Goal: Task Accomplishment & Management: Complete application form

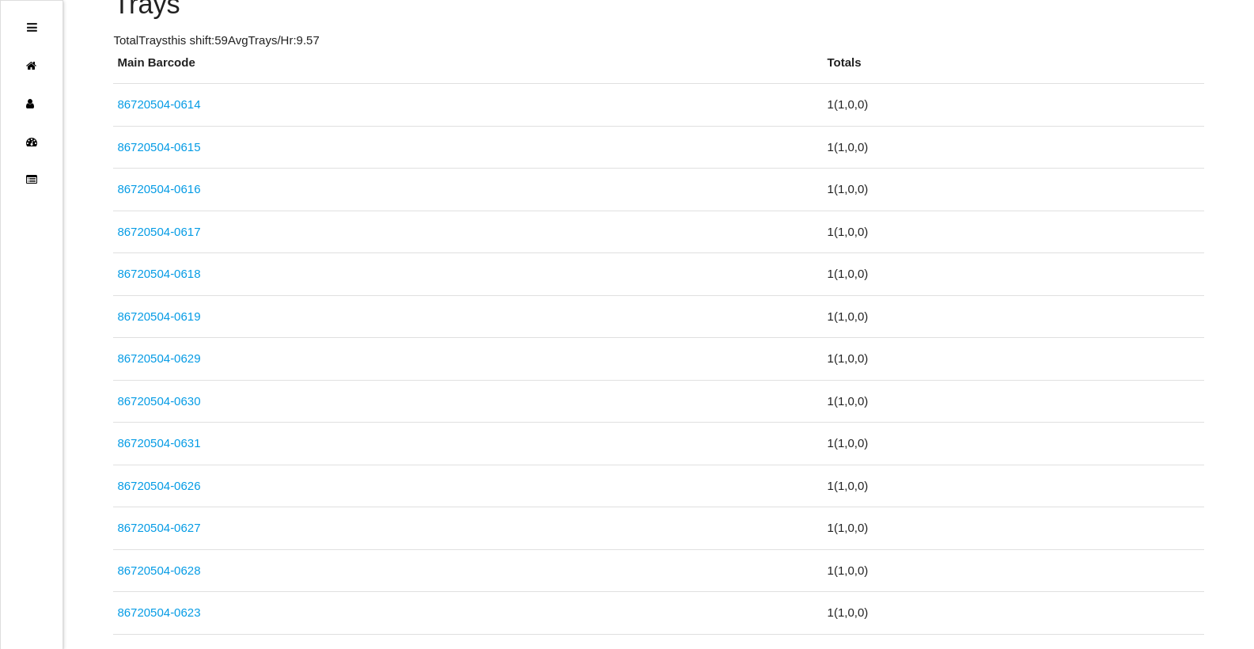
scroll to position [142, 0]
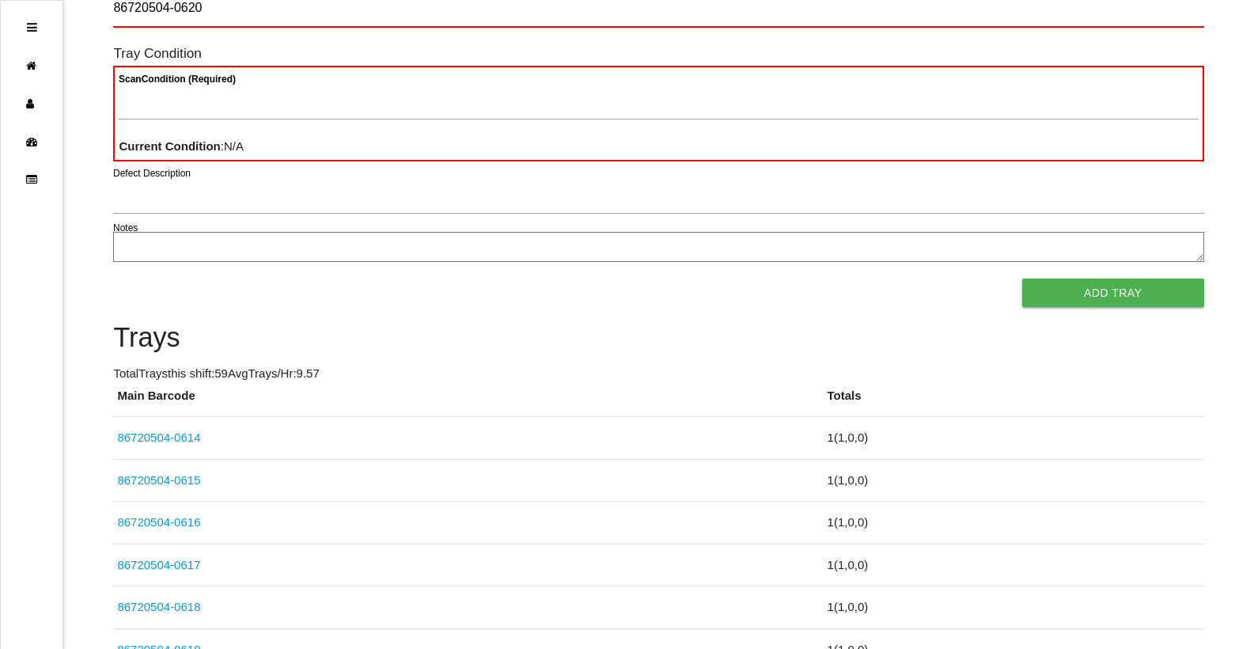
type Barcode "86720504-0620"
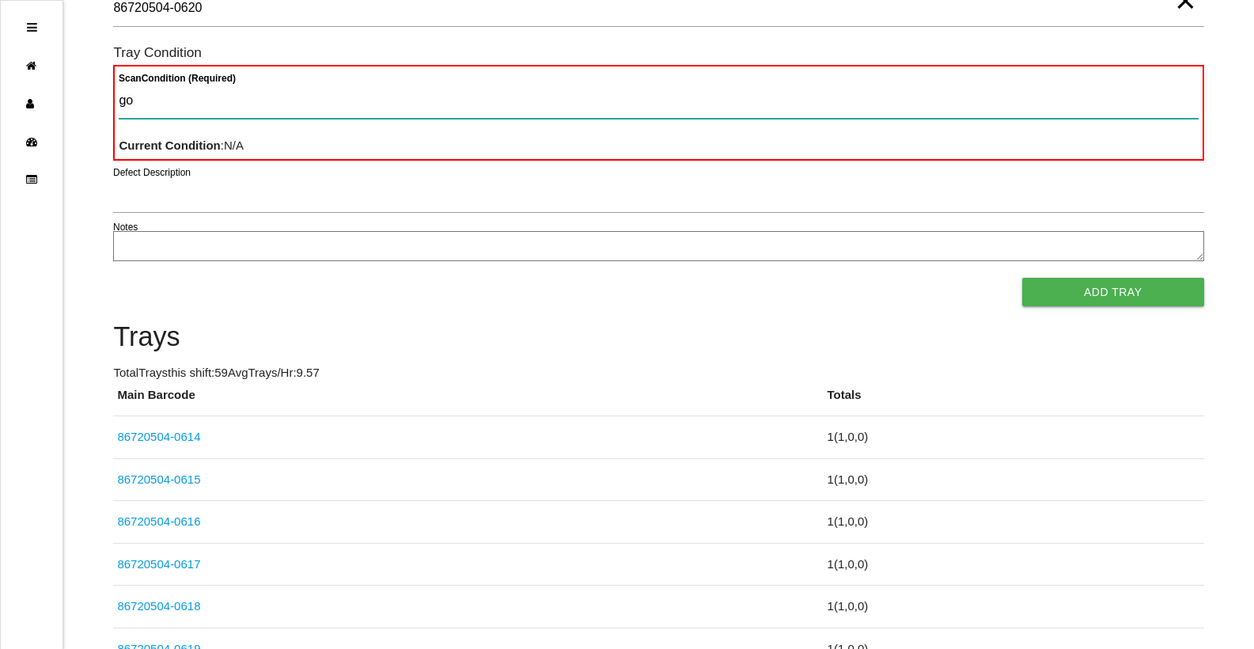
type Condition "goo"
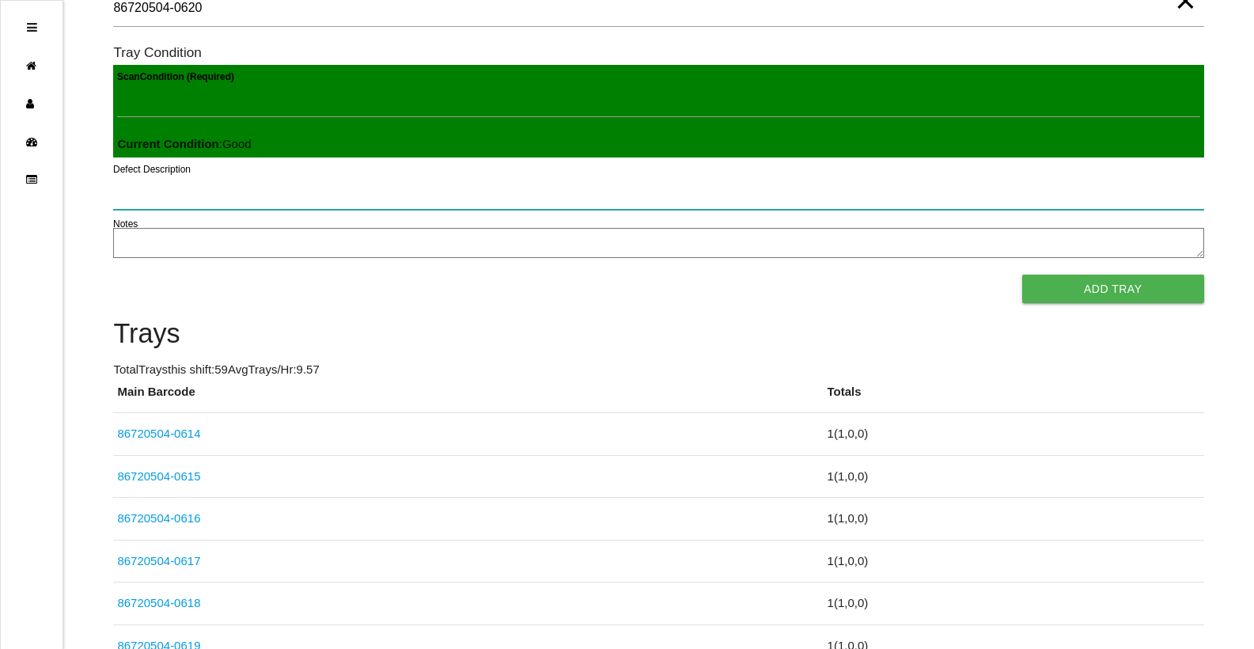
click at [1022, 275] on button "Add Tray" at bounding box center [1113, 289] width 182 height 28
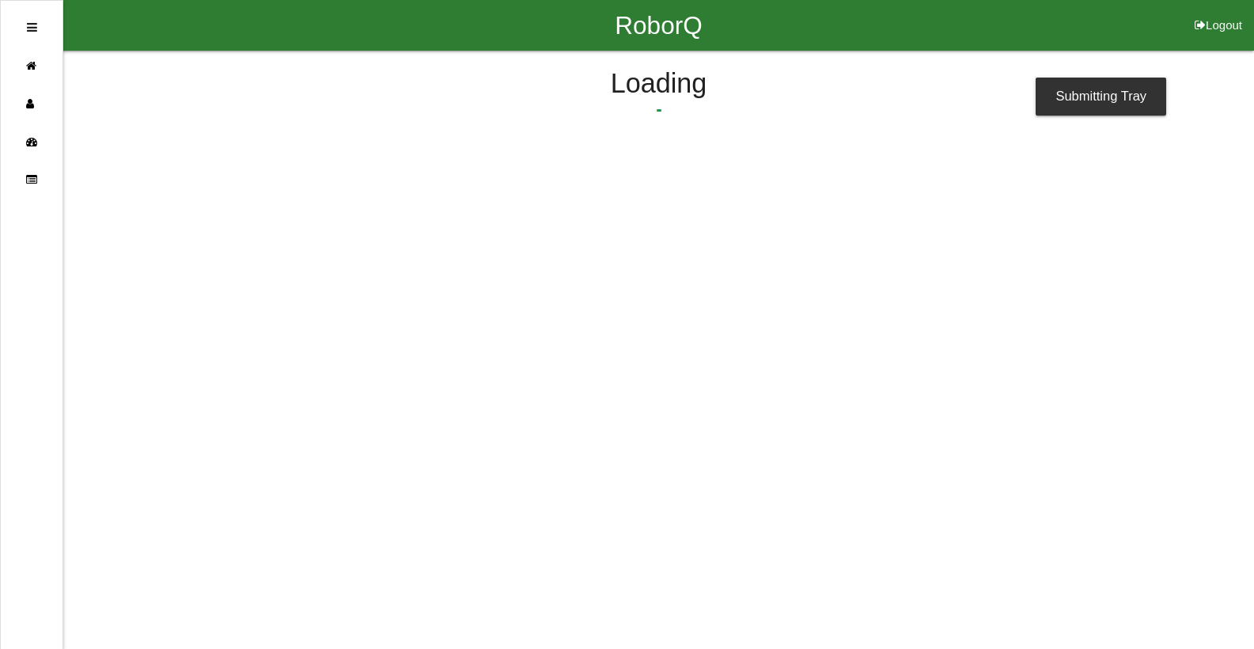
scroll to position [0, 0]
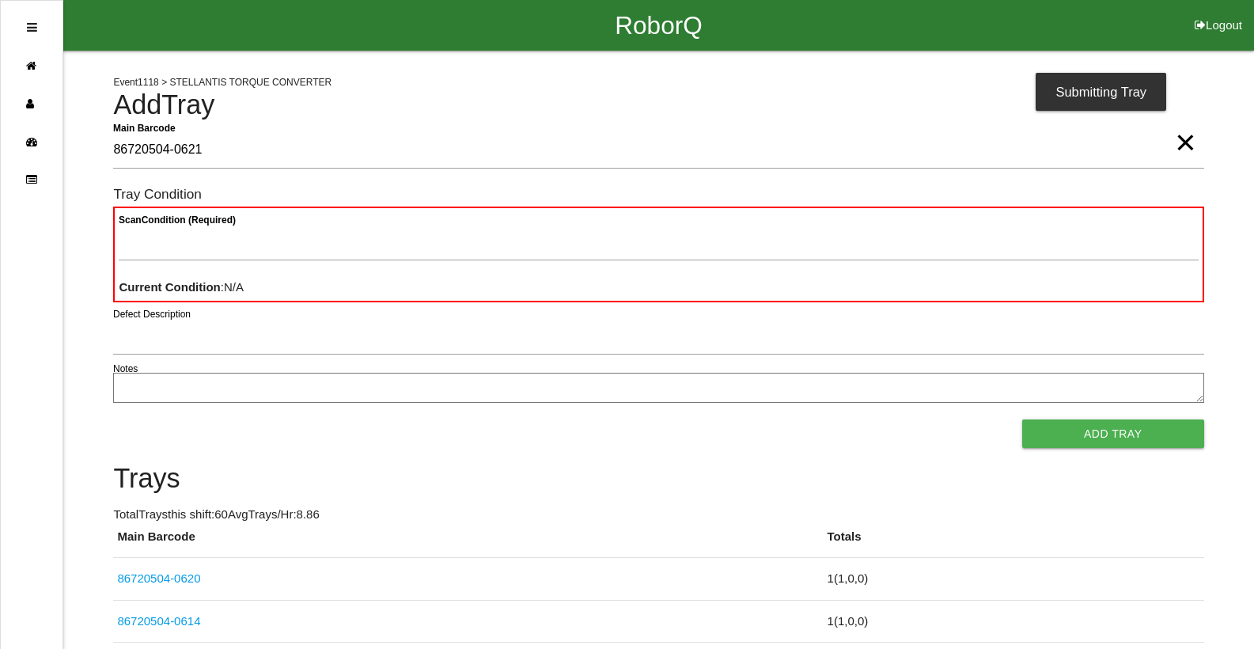
type Barcode "86720504-0621"
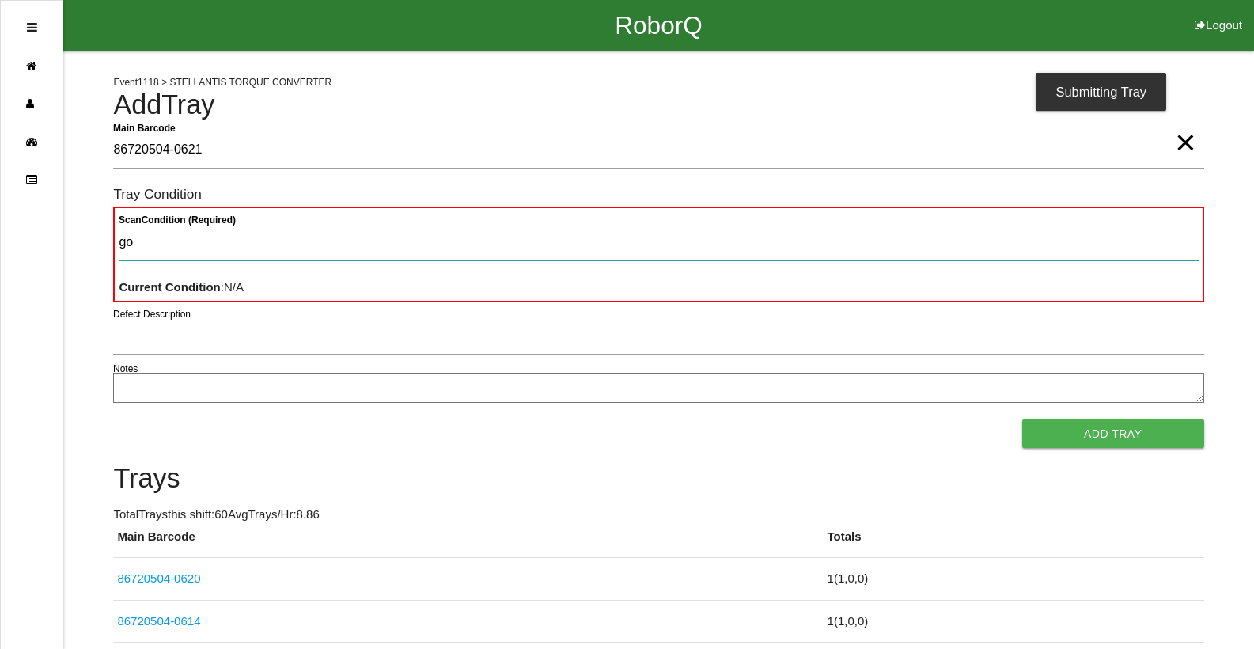
type Condition "goo"
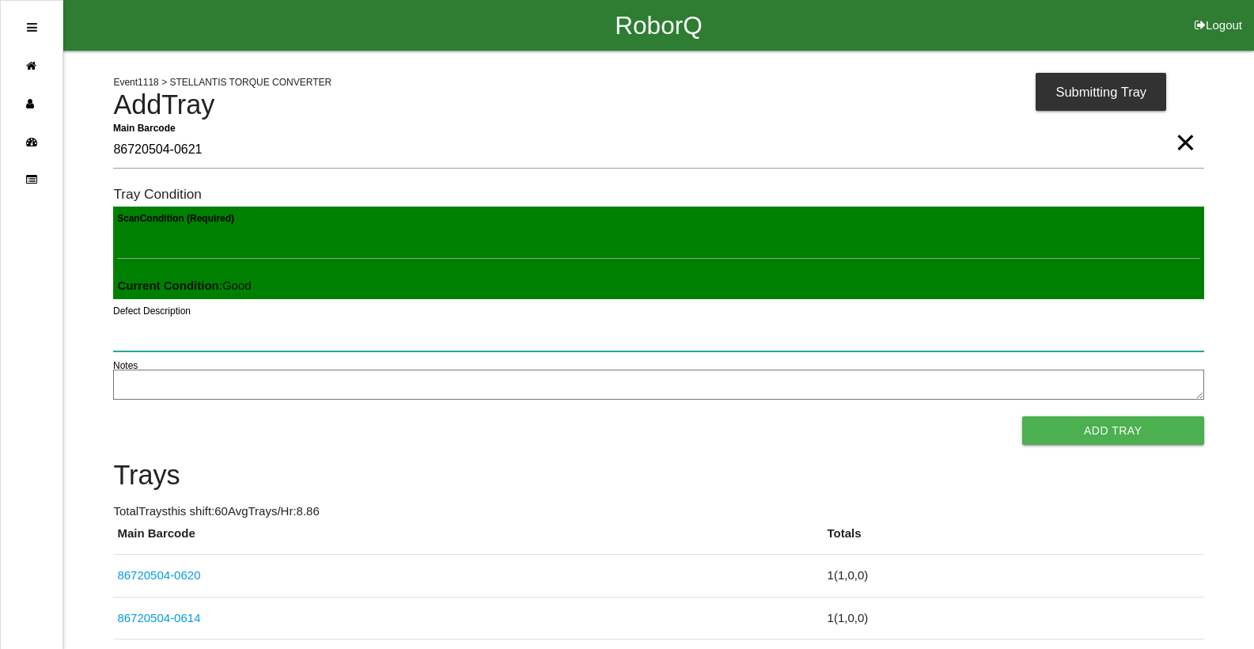
click at [1022, 416] on button "Add Tray" at bounding box center [1113, 430] width 182 height 28
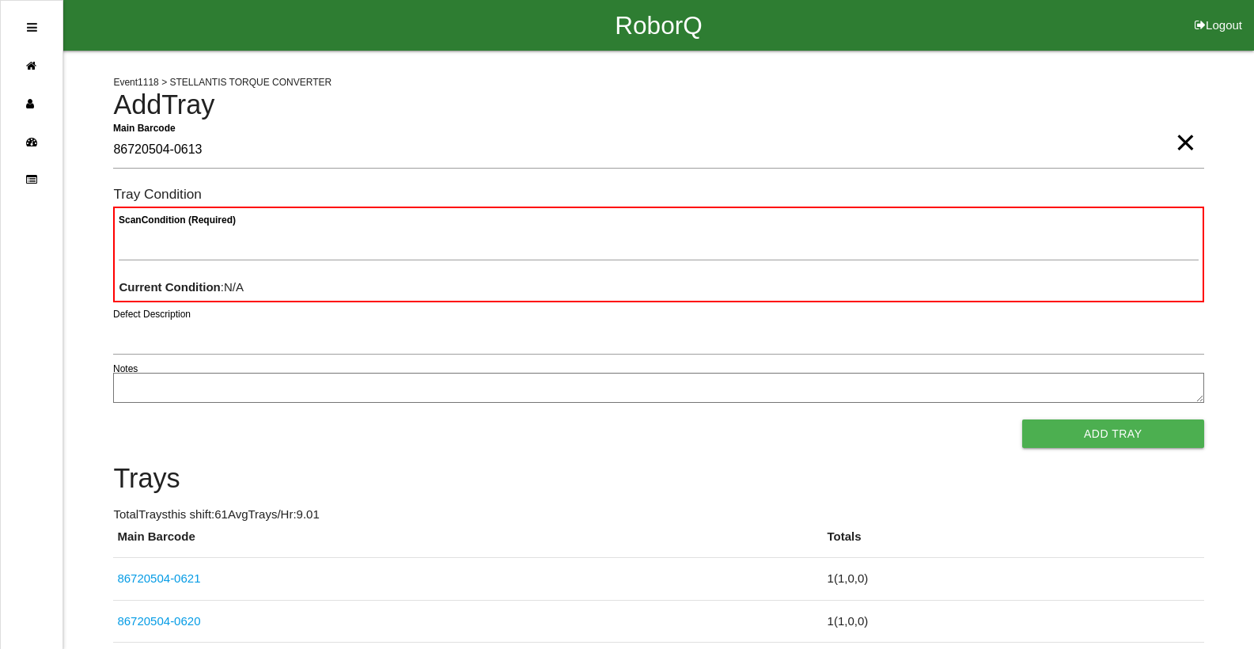
type Barcode "86720504-0613"
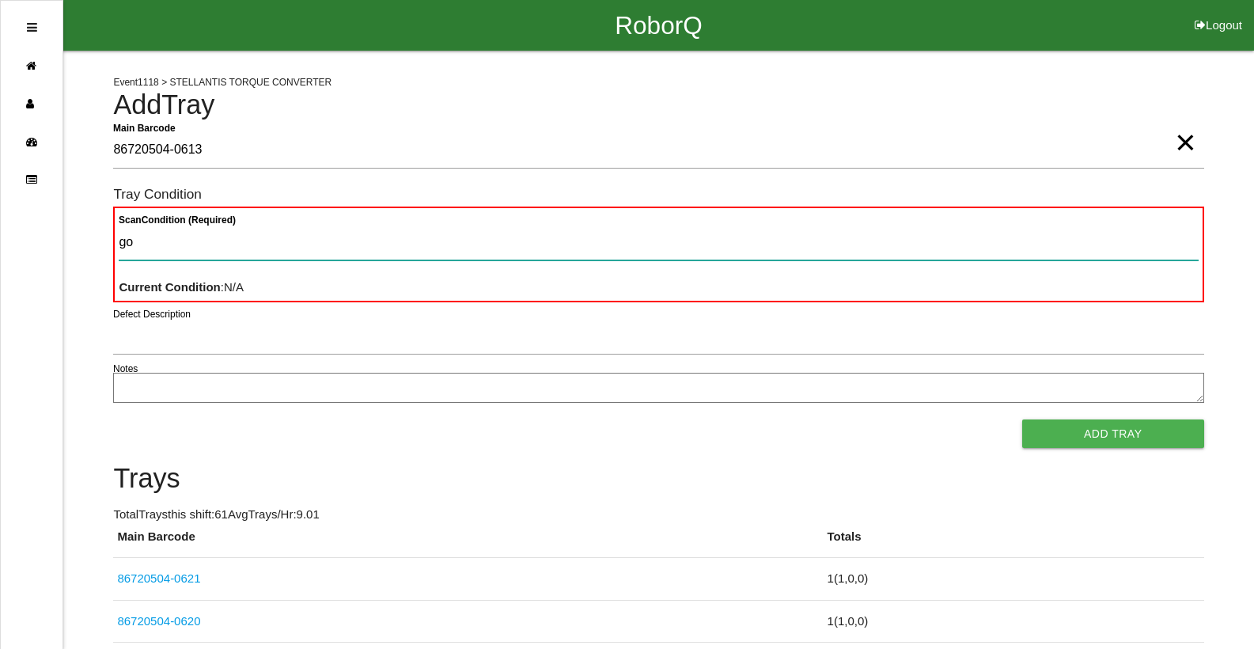
type Condition "goo"
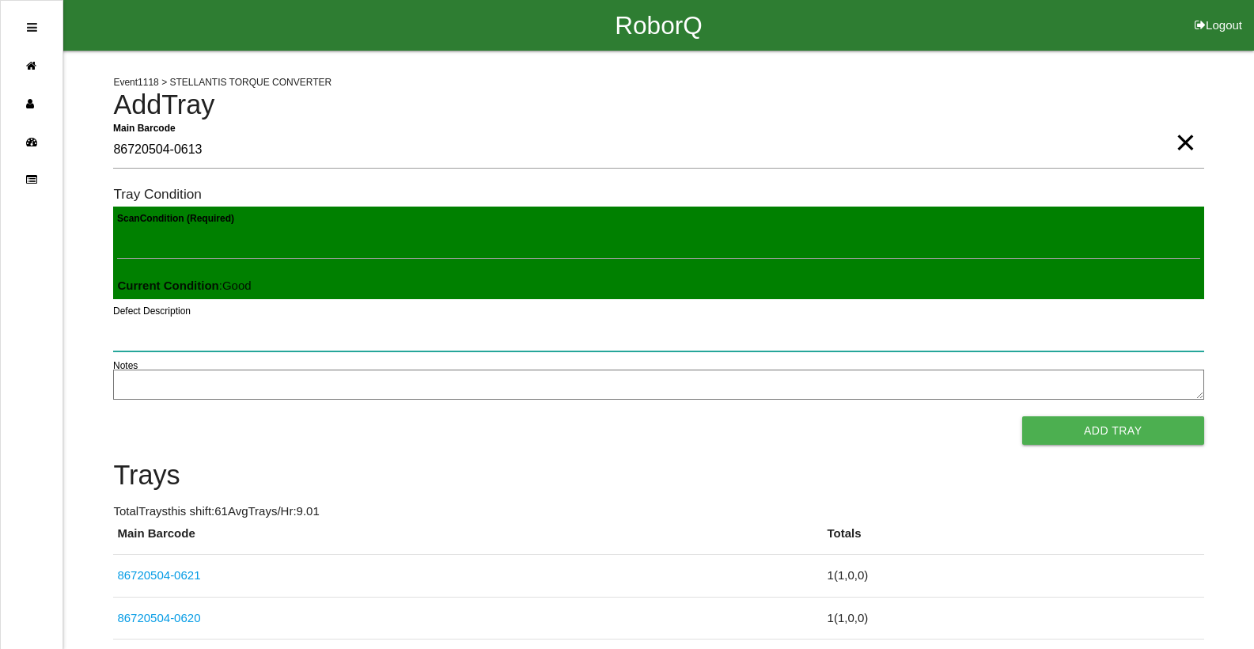
click at [1022, 416] on button "Add Tray" at bounding box center [1113, 430] width 182 height 28
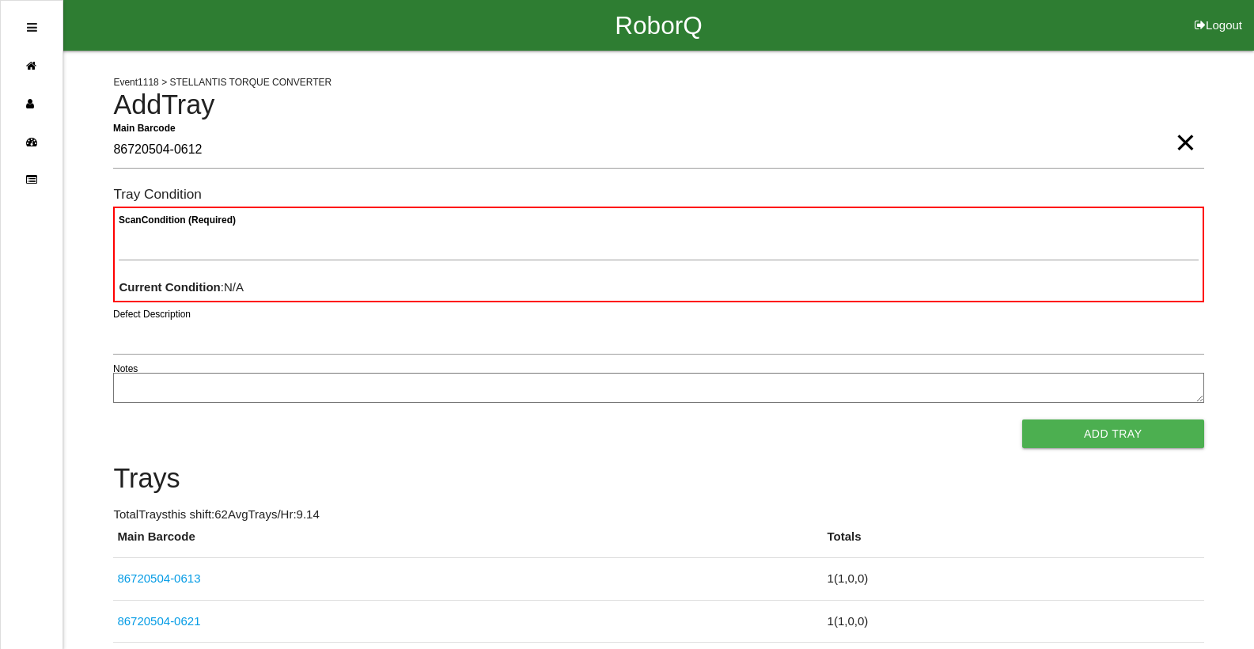
type Barcode "86720504-0612"
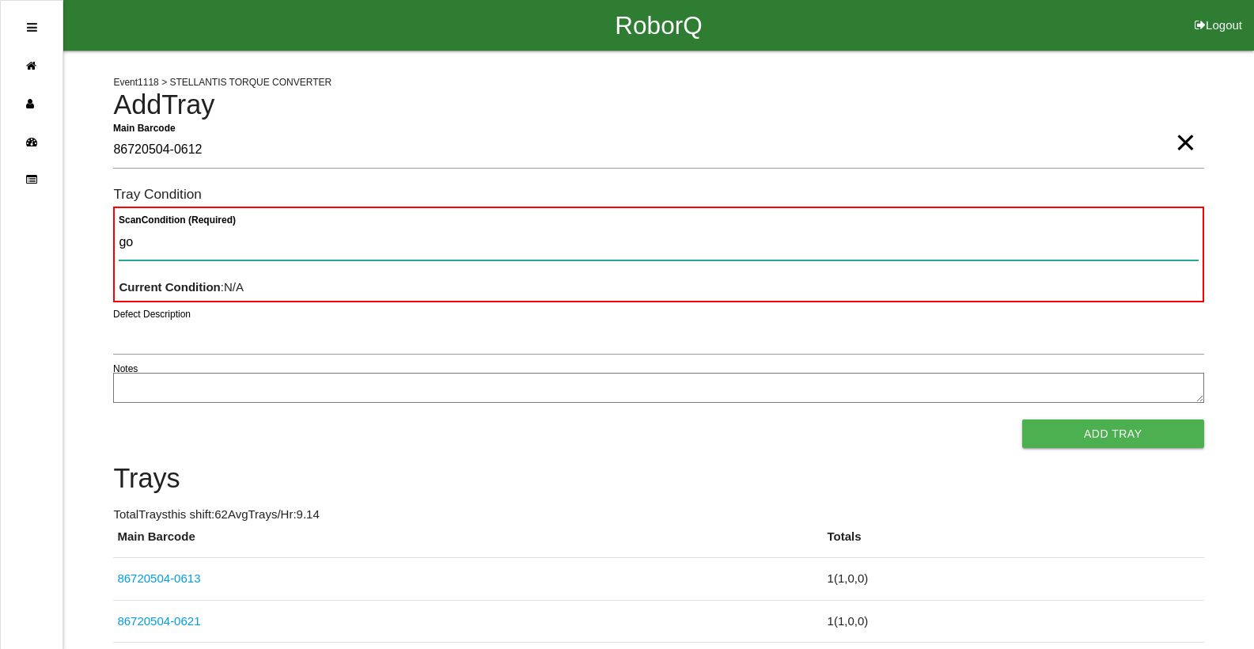
type Condition "goo"
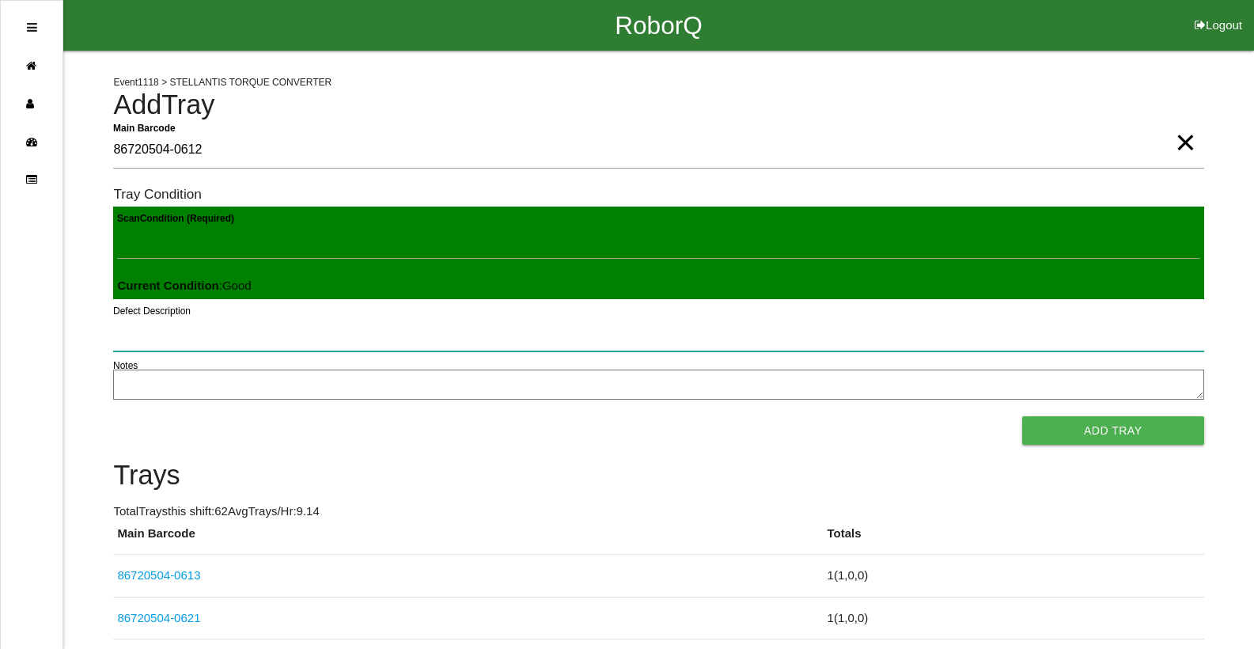
click at [1022, 416] on button "Add Tray" at bounding box center [1113, 430] width 182 height 28
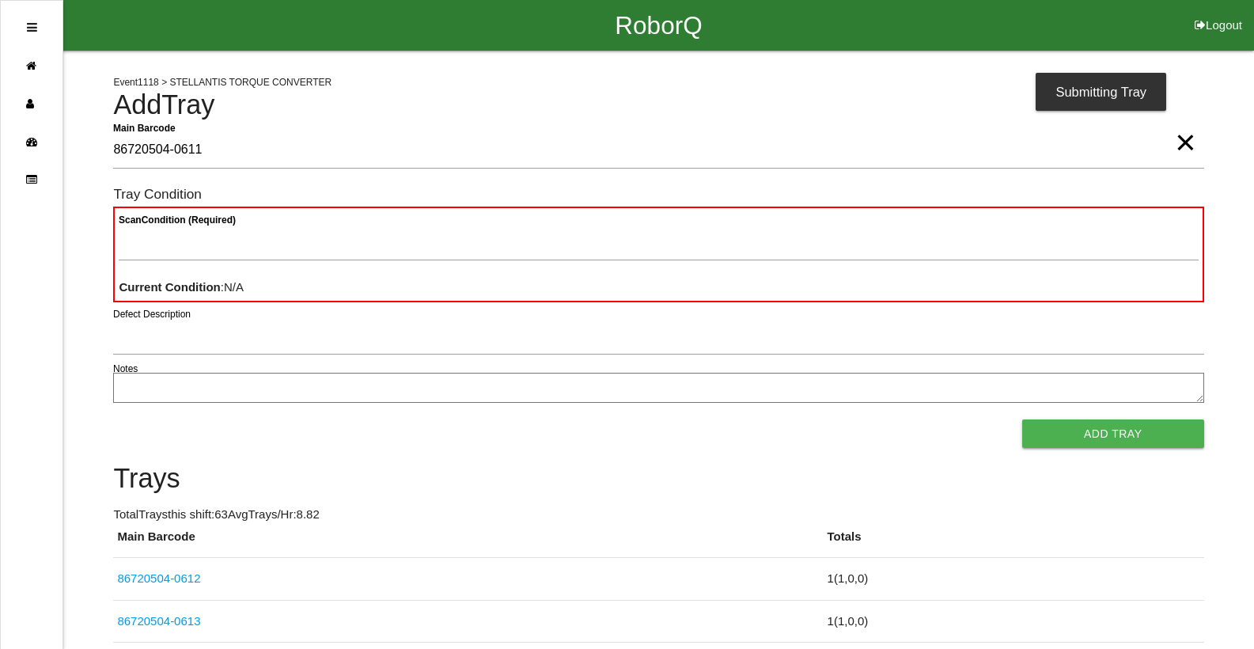
type Barcode "86720504-0611"
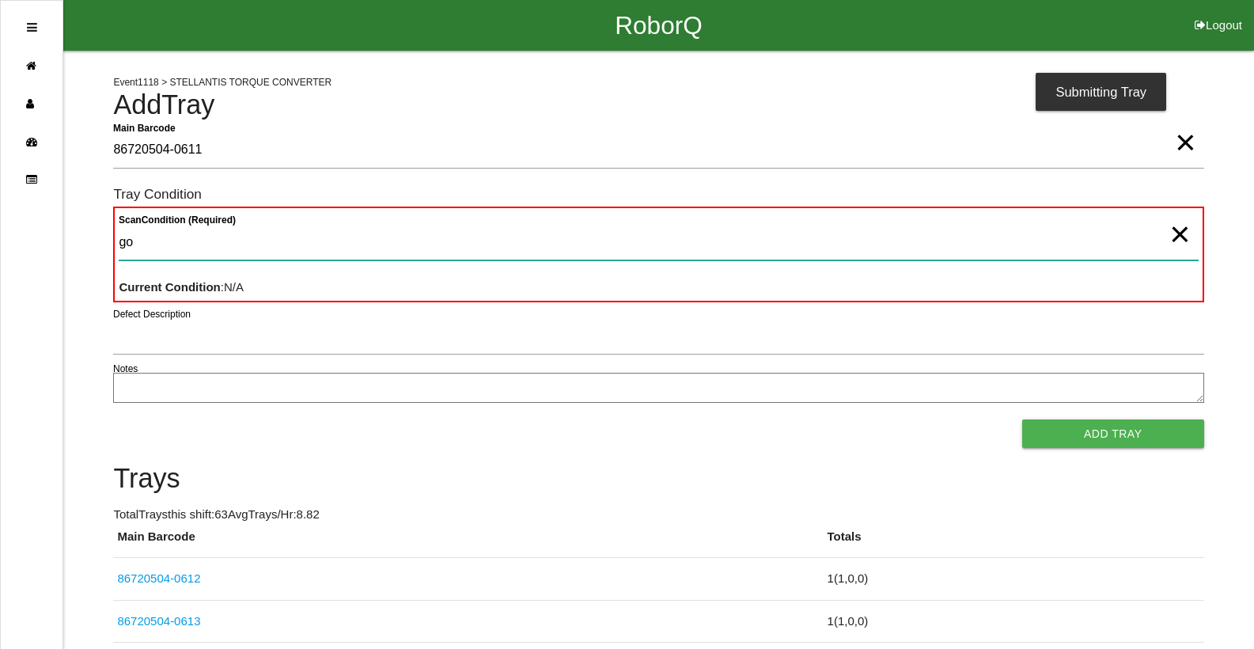
type Condition "goo"
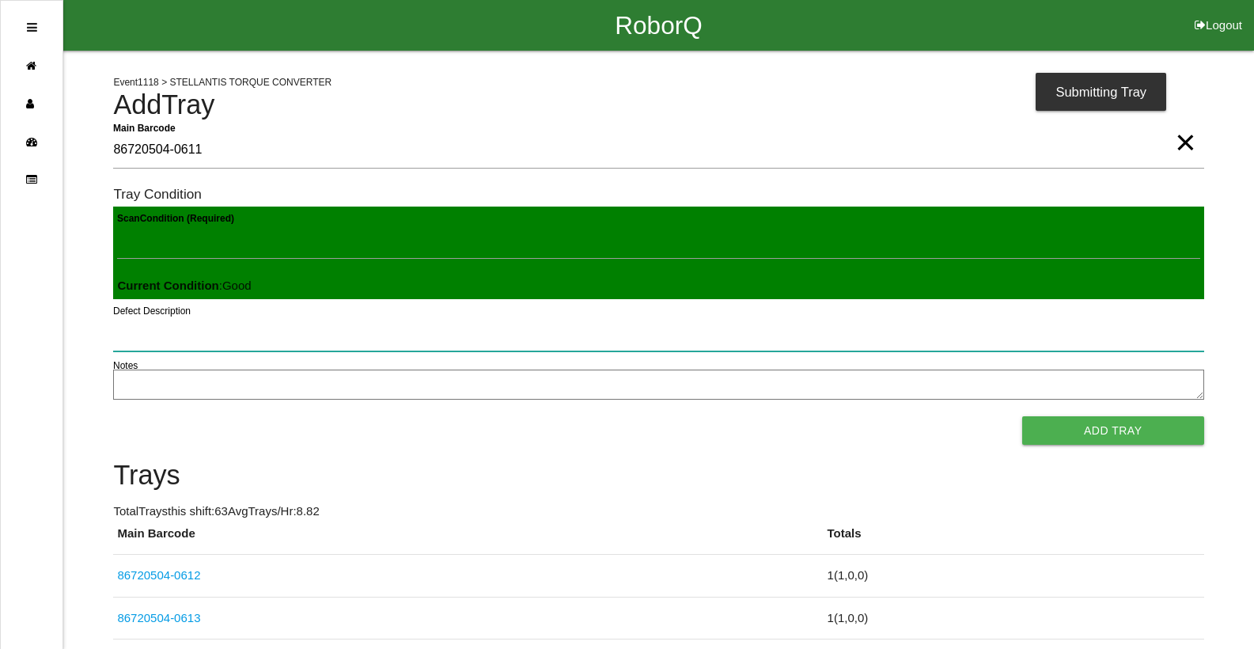
click at [1022, 416] on button "Add Tray" at bounding box center [1113, 430] width 182 height 28
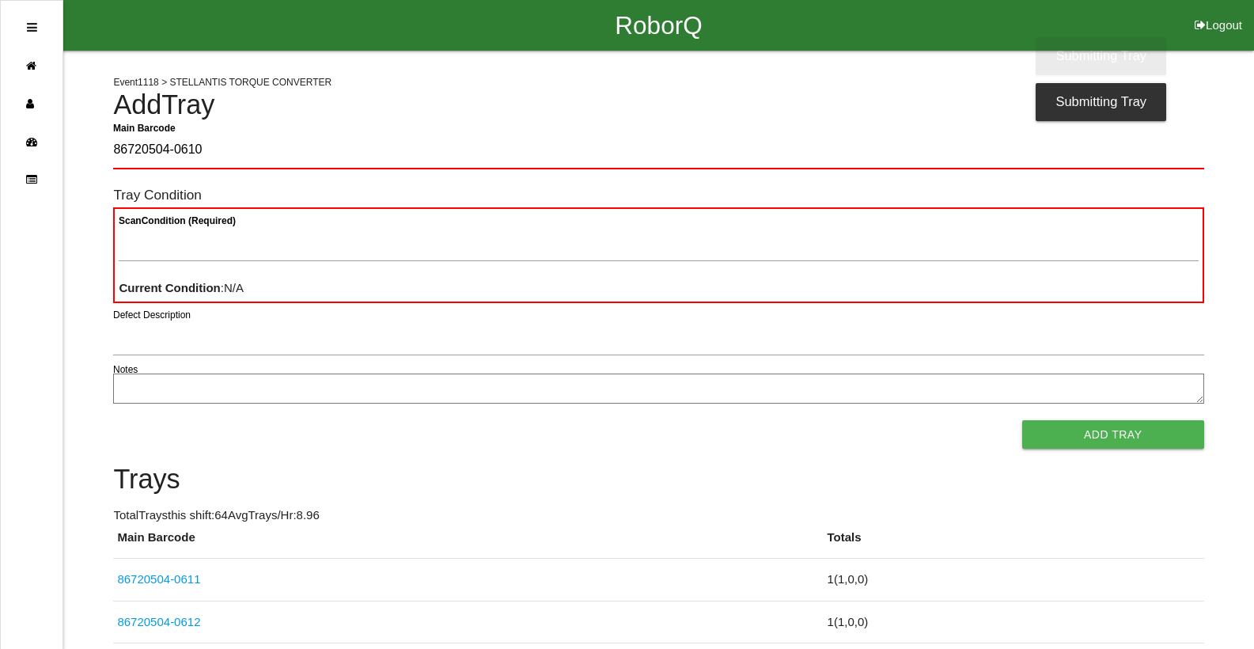
type Barcode "86720504-0610"
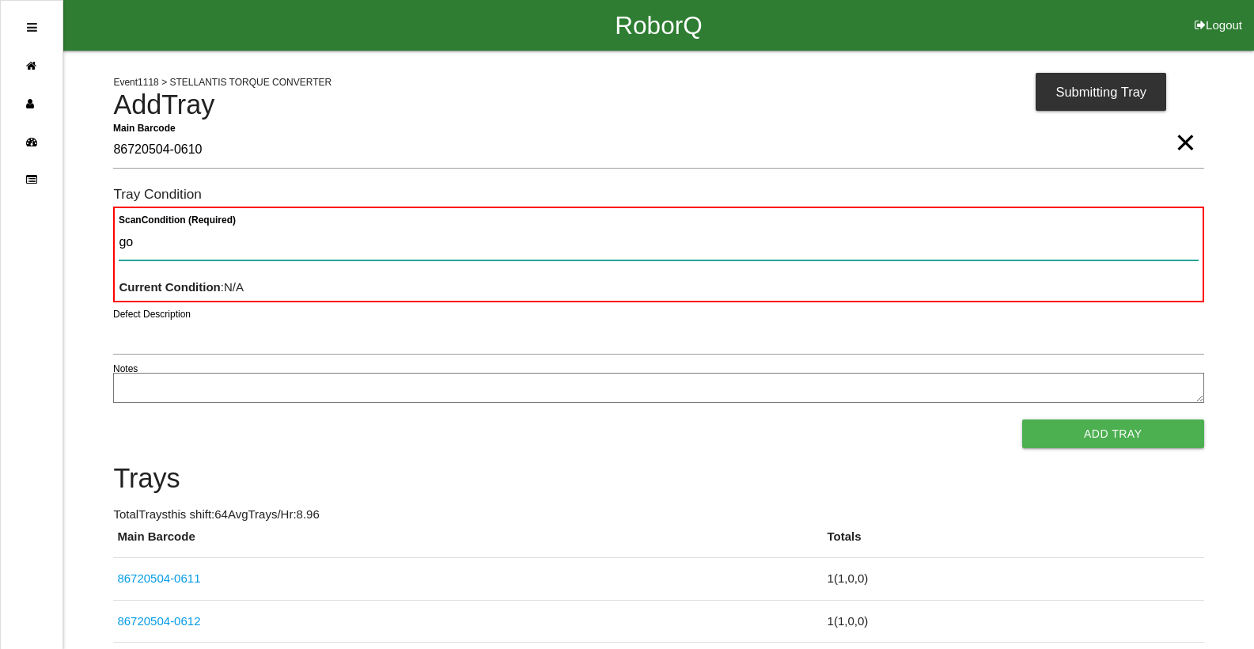
type Condition "goo"
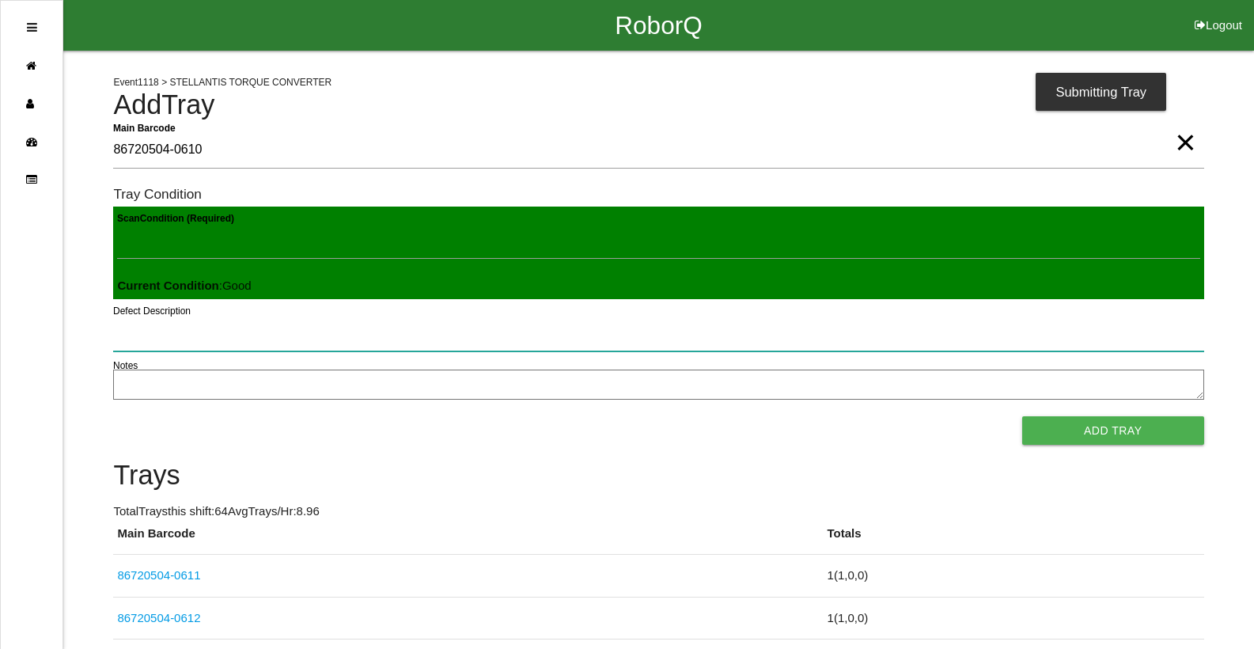
click button "Add Tray" at bounding box center [1113, 430] width 182 height 28
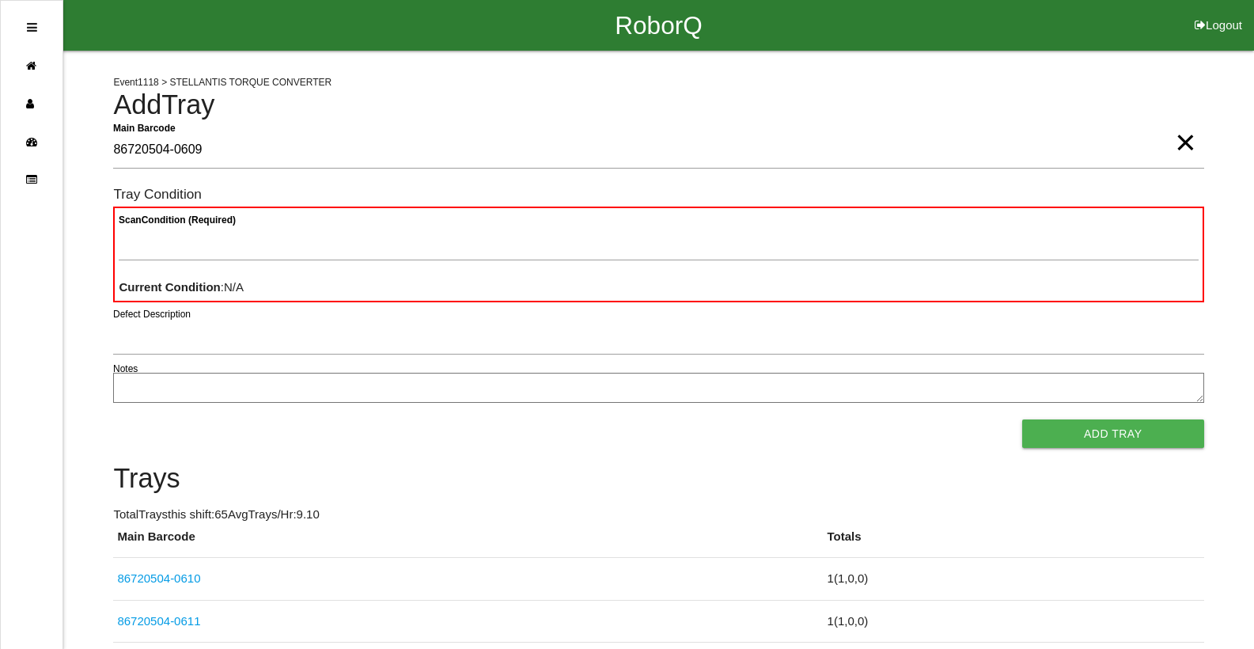
type Barcode "86720504-0609"
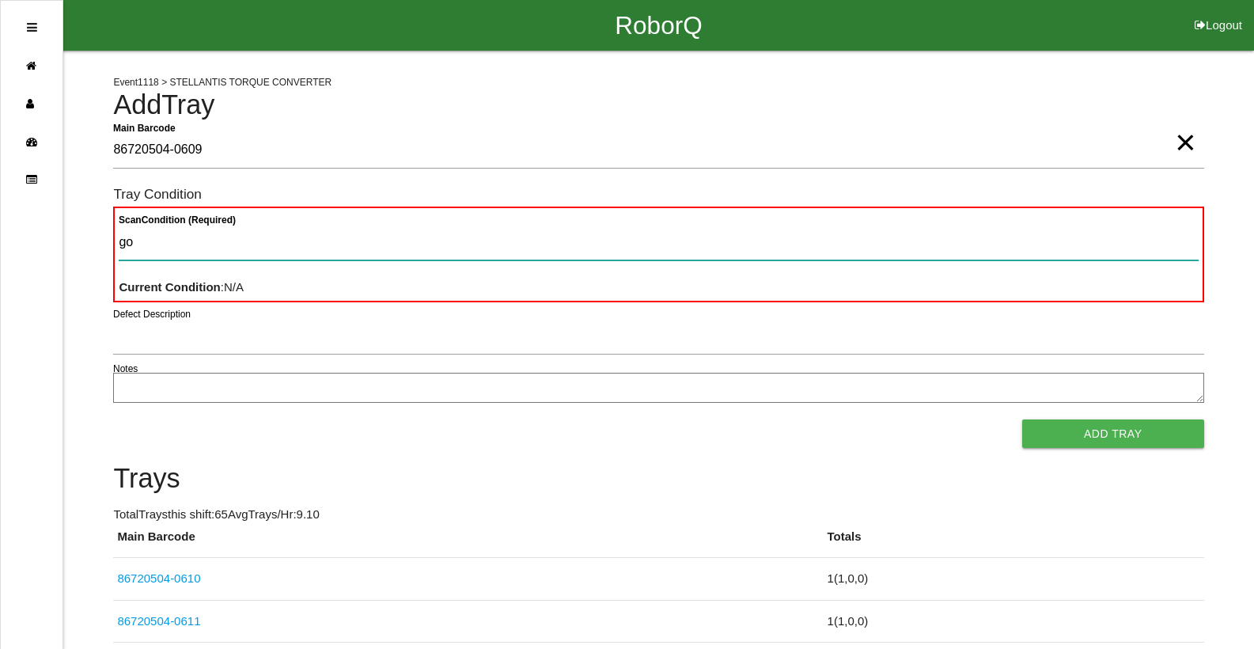
type Condition "goo"
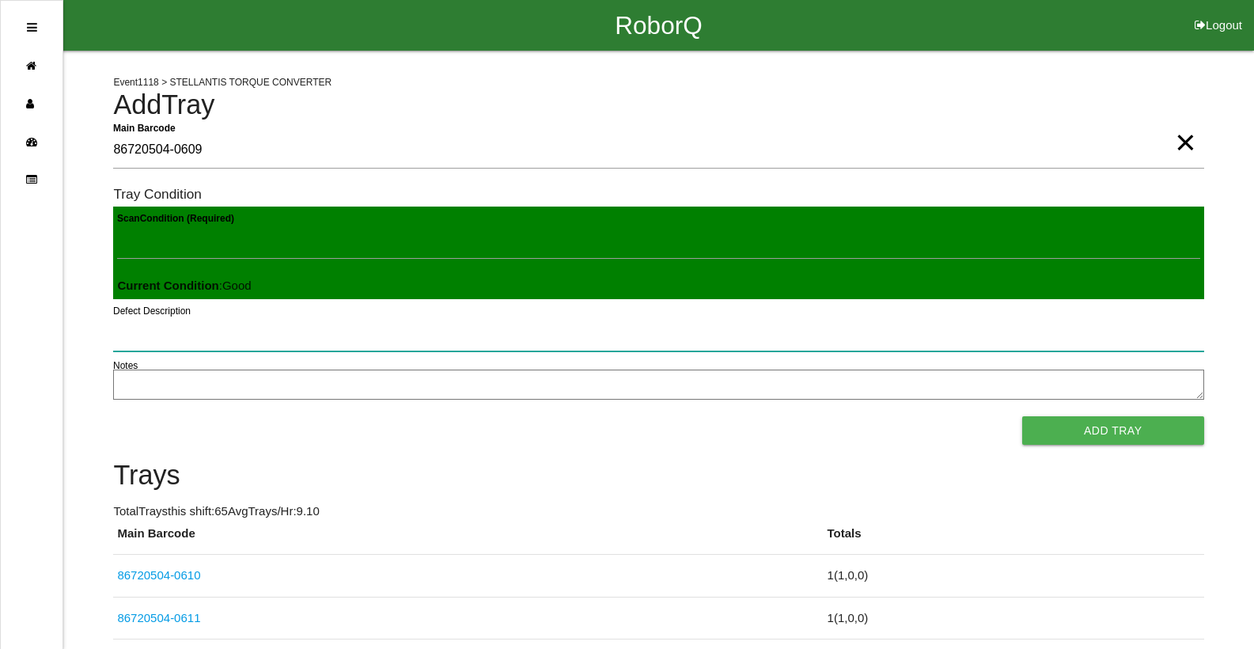
click at [1022, 416] on button "Add Tray" at bounding box center [1113, 430] width 182 height 28
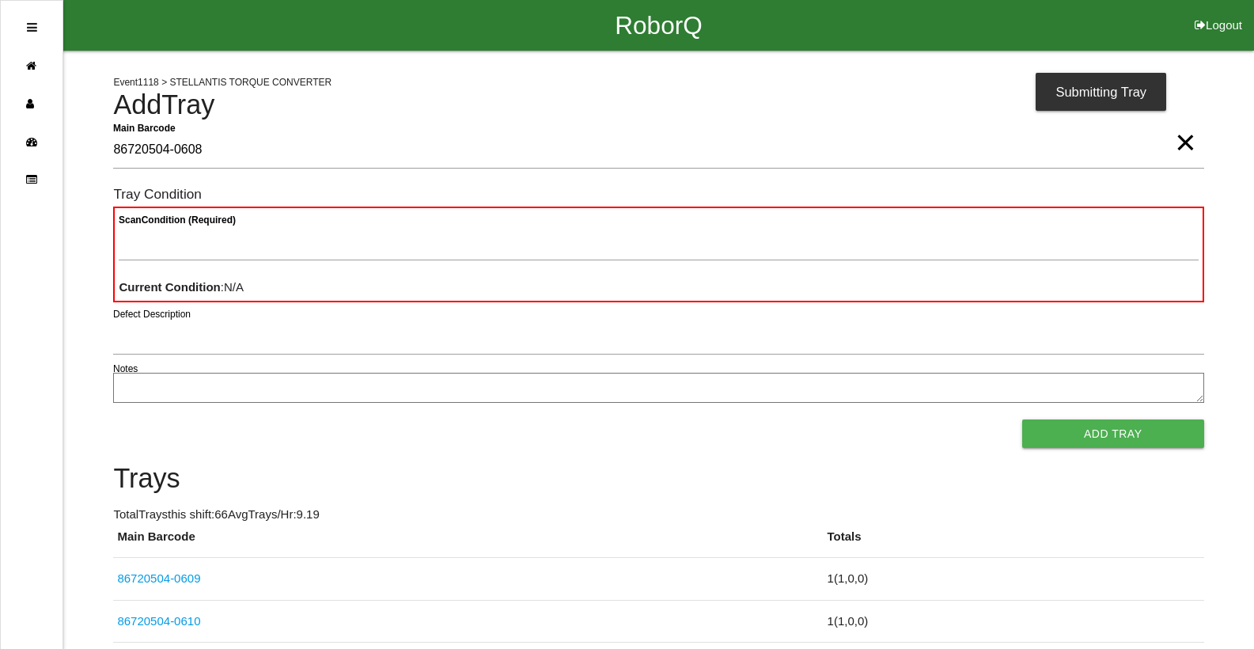
type Barcode "86720504-0608"
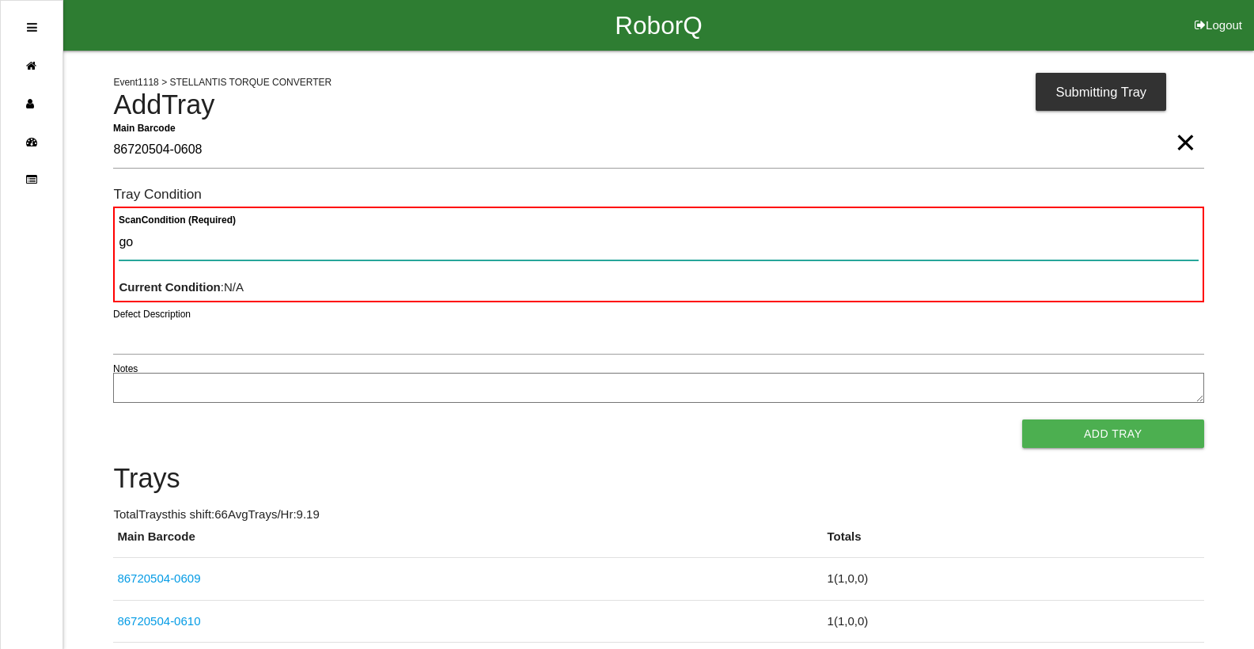
type Condition "goo"
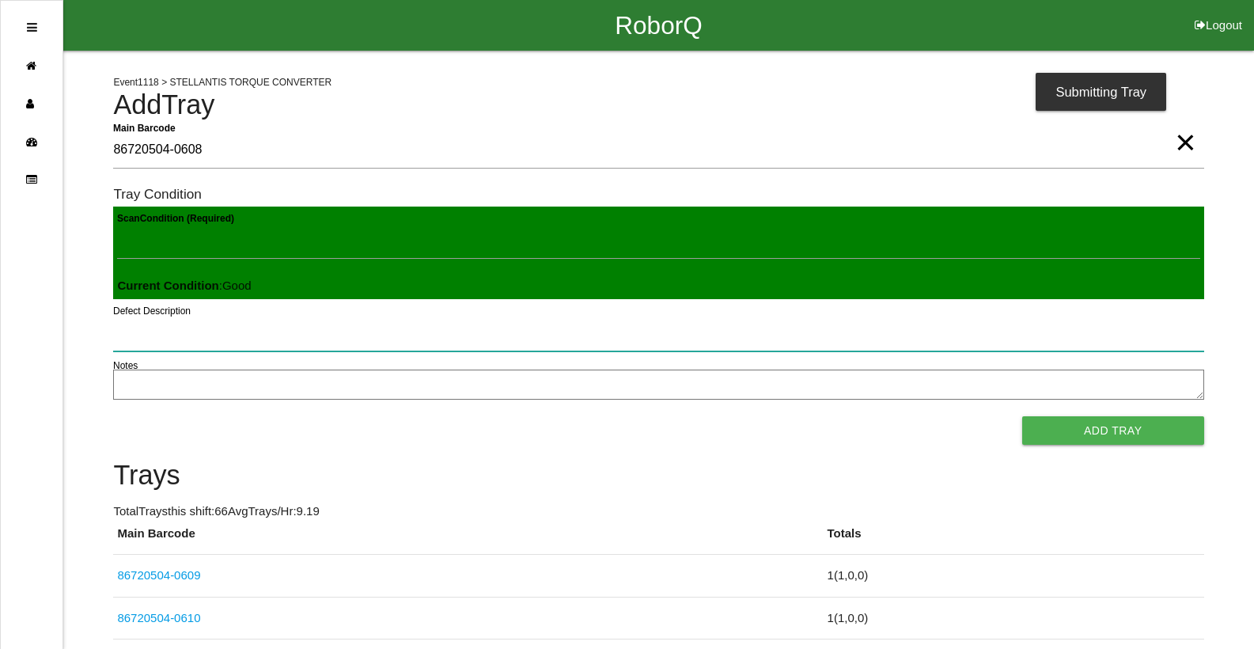
click at [1022, 416] on button "Add Tray" at bounding box center [1113, 430] width 182 height 28
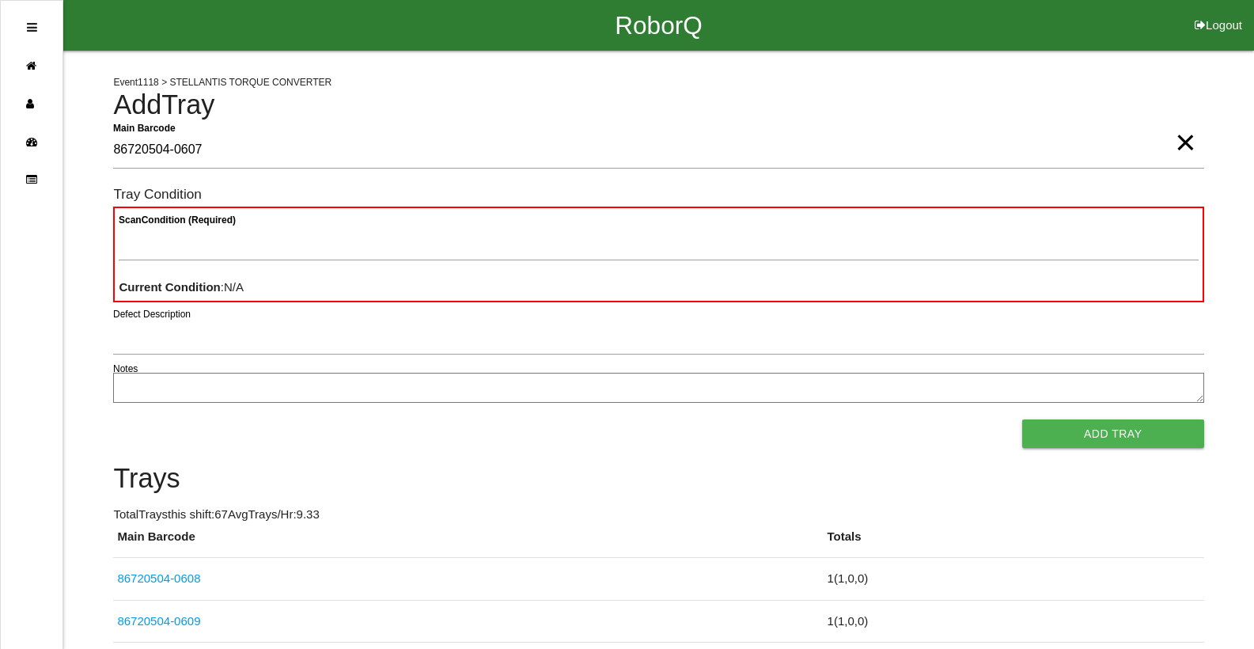
type Barcode "86720504-0607"
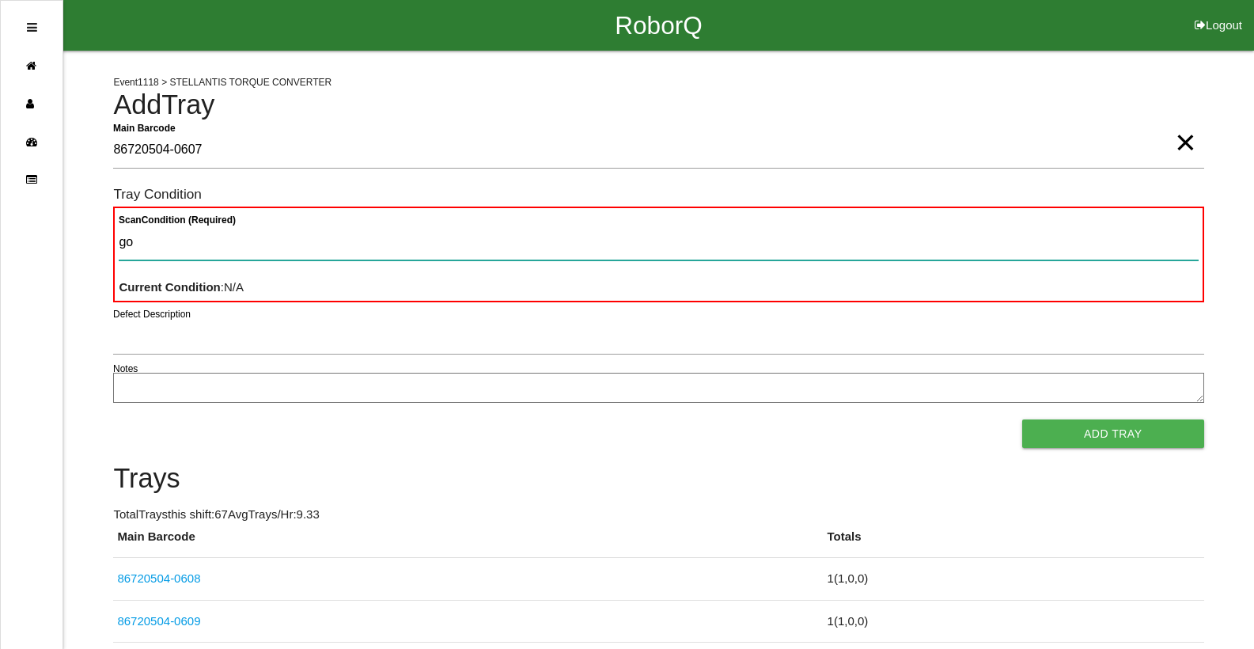
type Condition "goo"
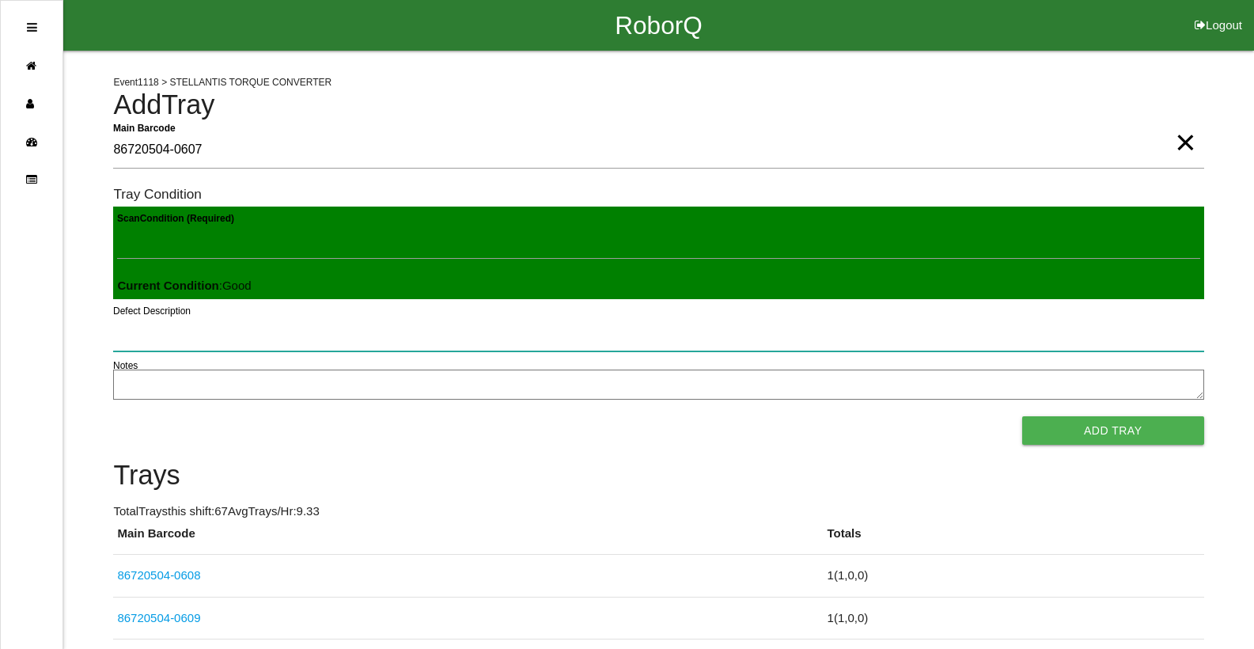
click at [1022, 416] on button "Add Tray" at bounding box center [1113, 430] width 182 height 28
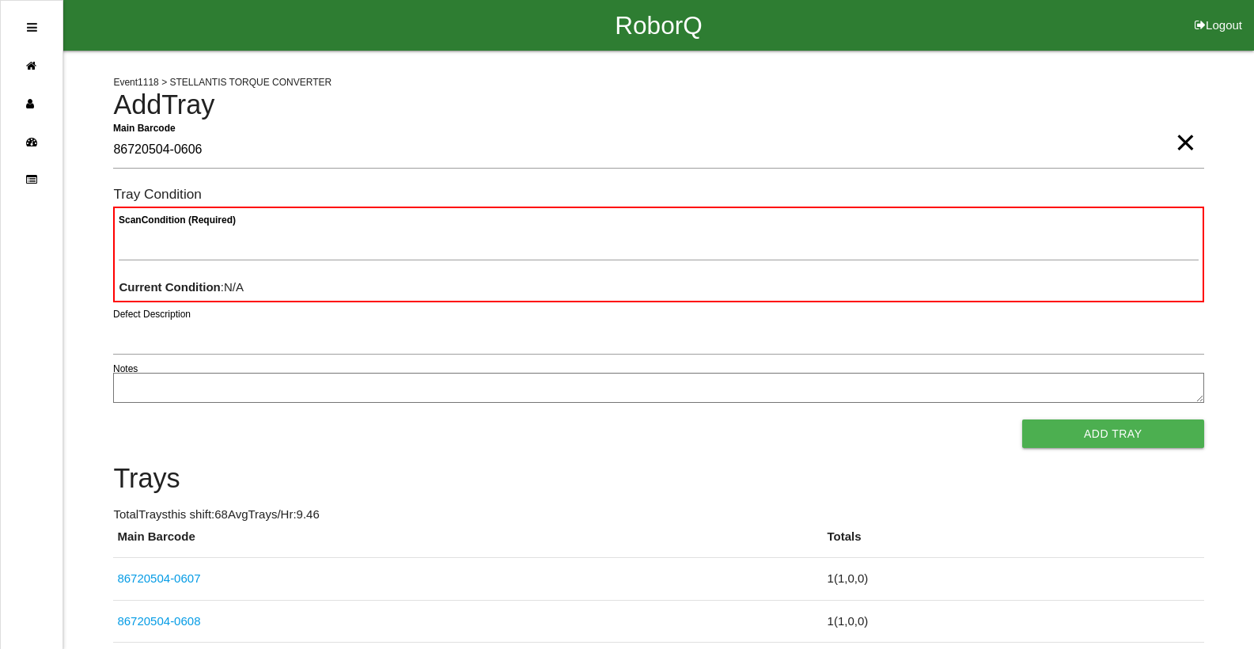
type Barcode "86720504-0606"
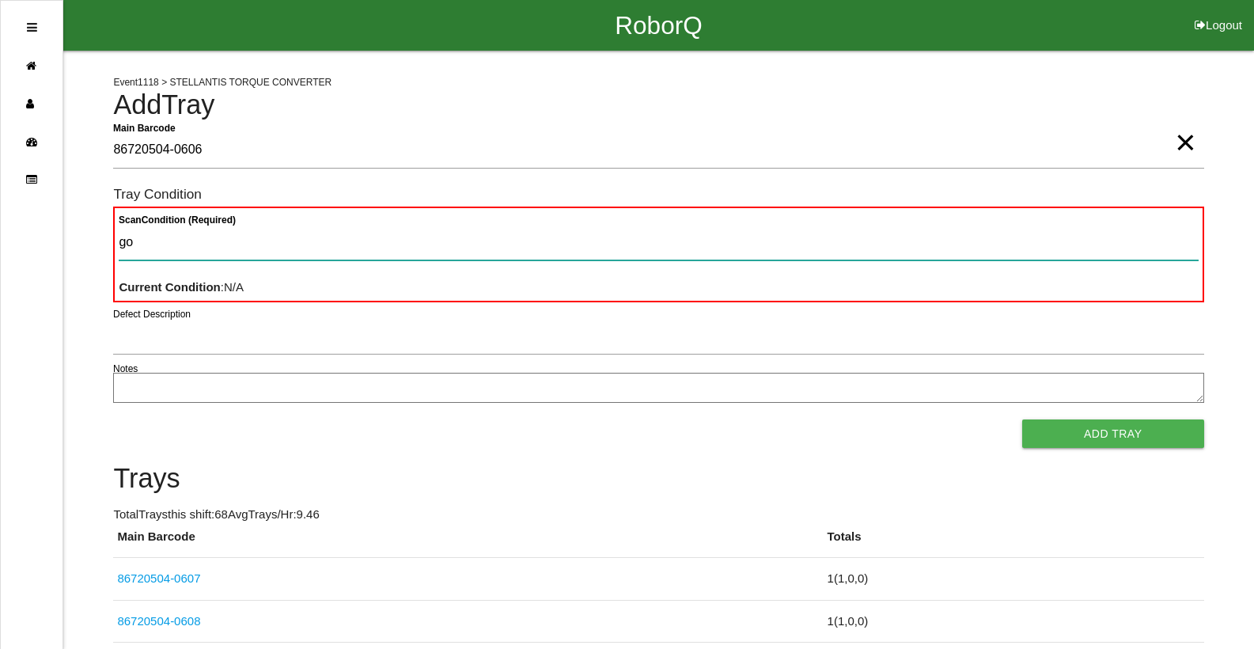
type Condition "goo"
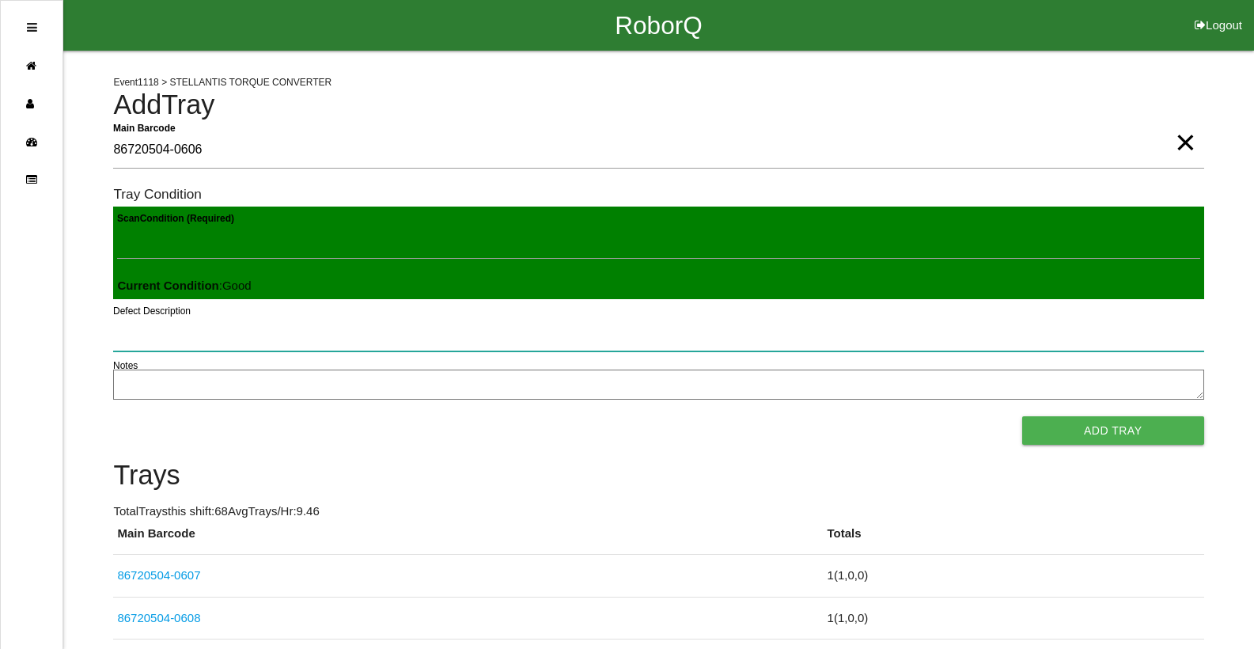
click at [1022, 416] on button "Add Tray" at bounding box center [1113, 430] width 182 height 28
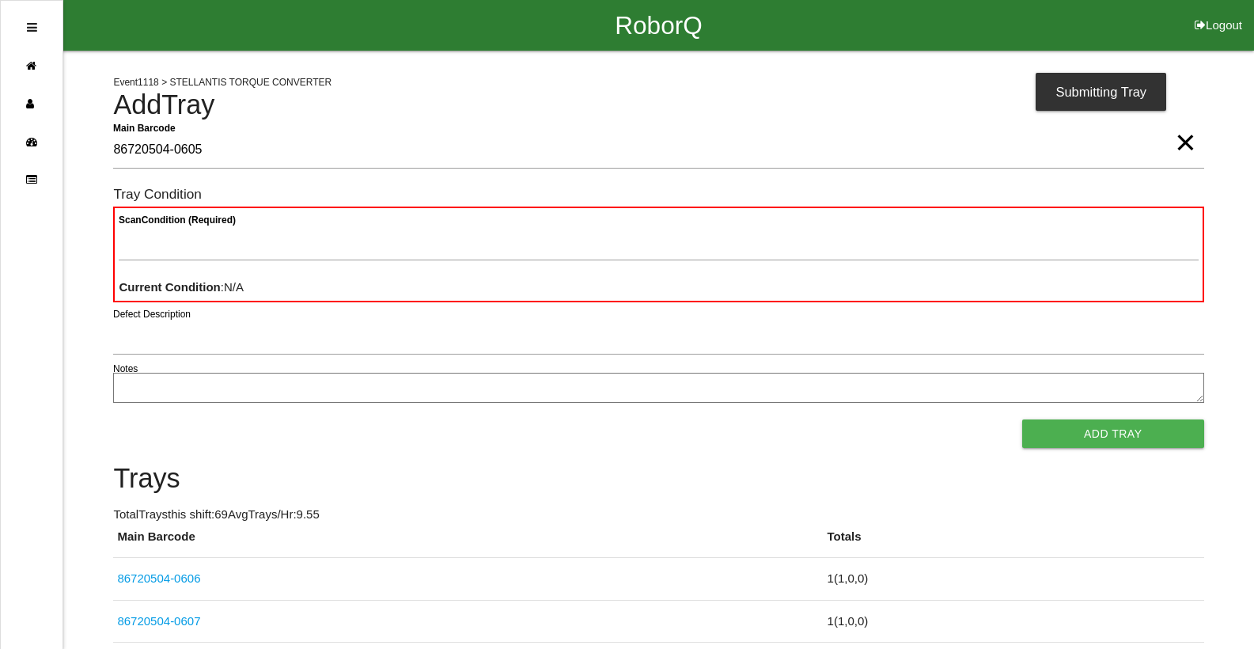
type Barcode "86720504-0605"
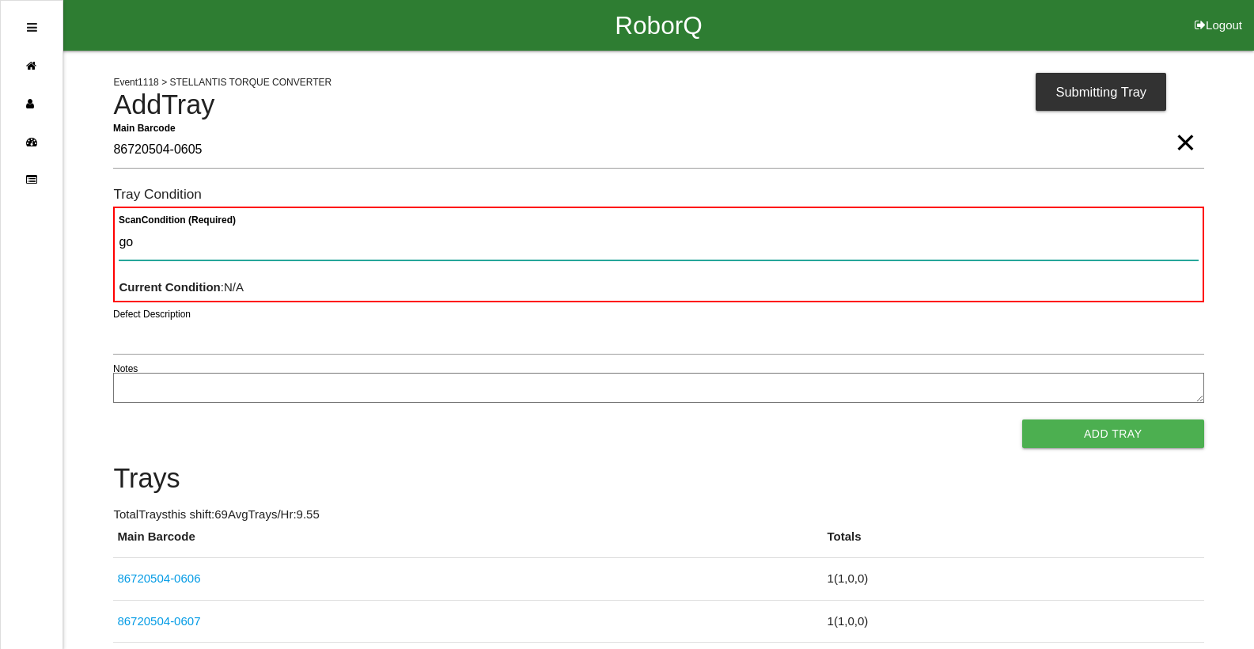
type Condition "goo"
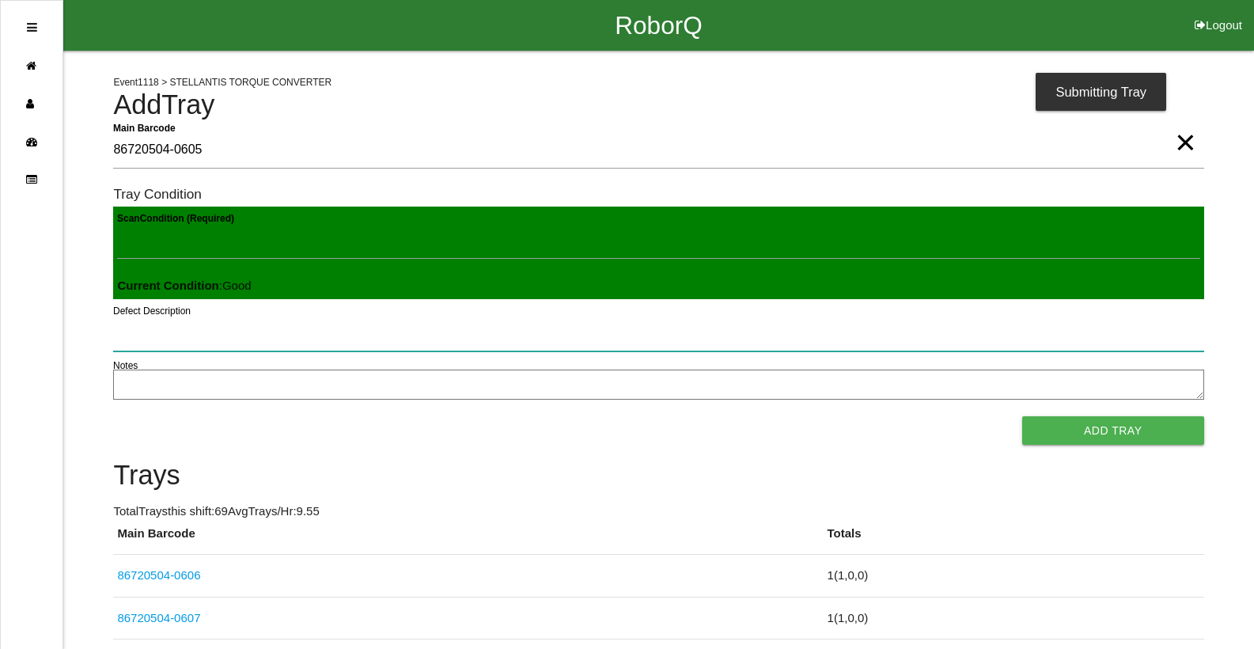
click at [1022, 416] on button "Add Tray" at bounding box center [1113, 430] width 182 height 28
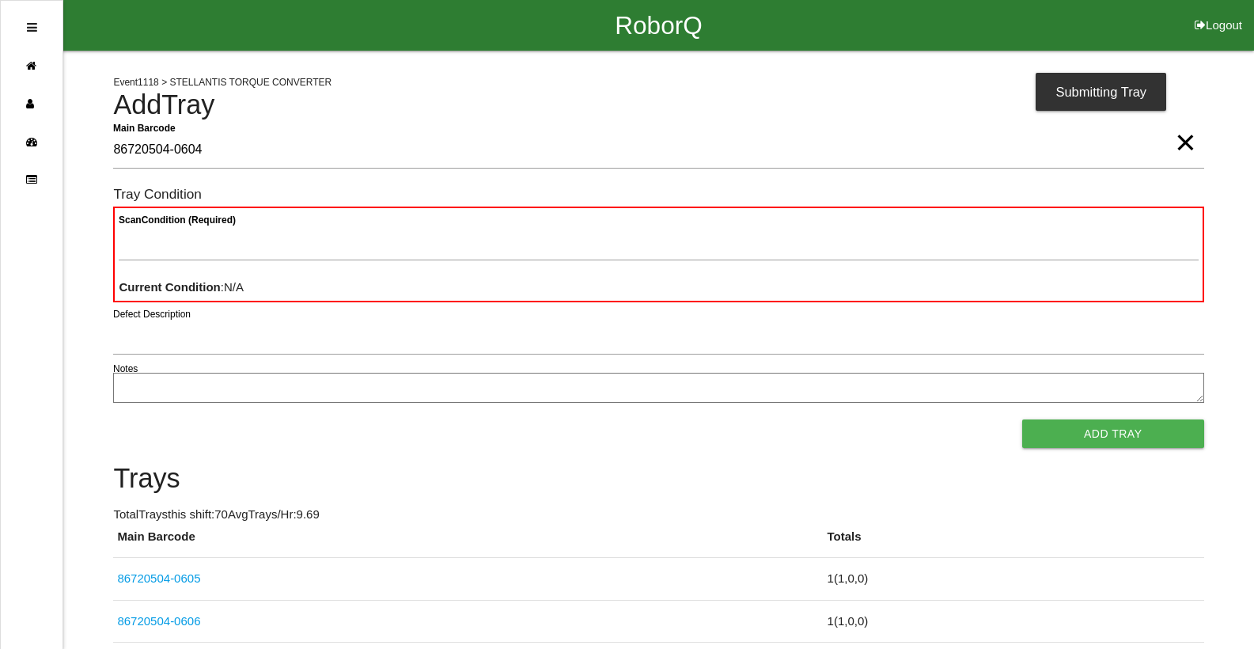
type Barcode "86720504-0604"
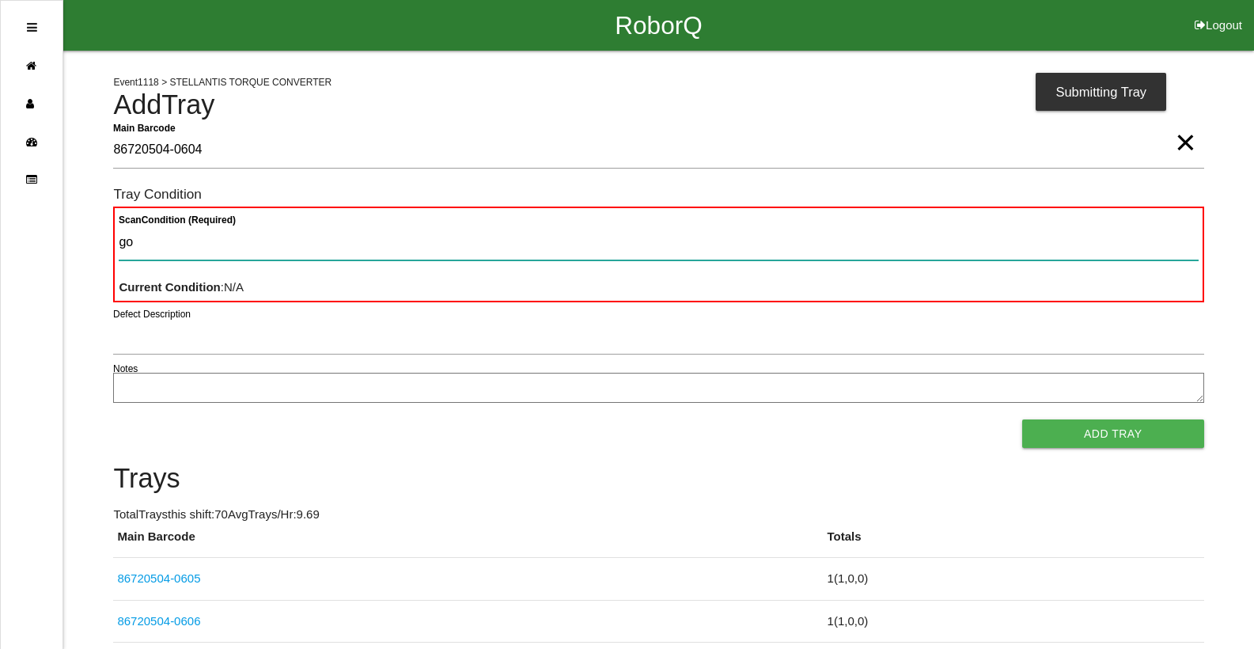
type Condition "goo"
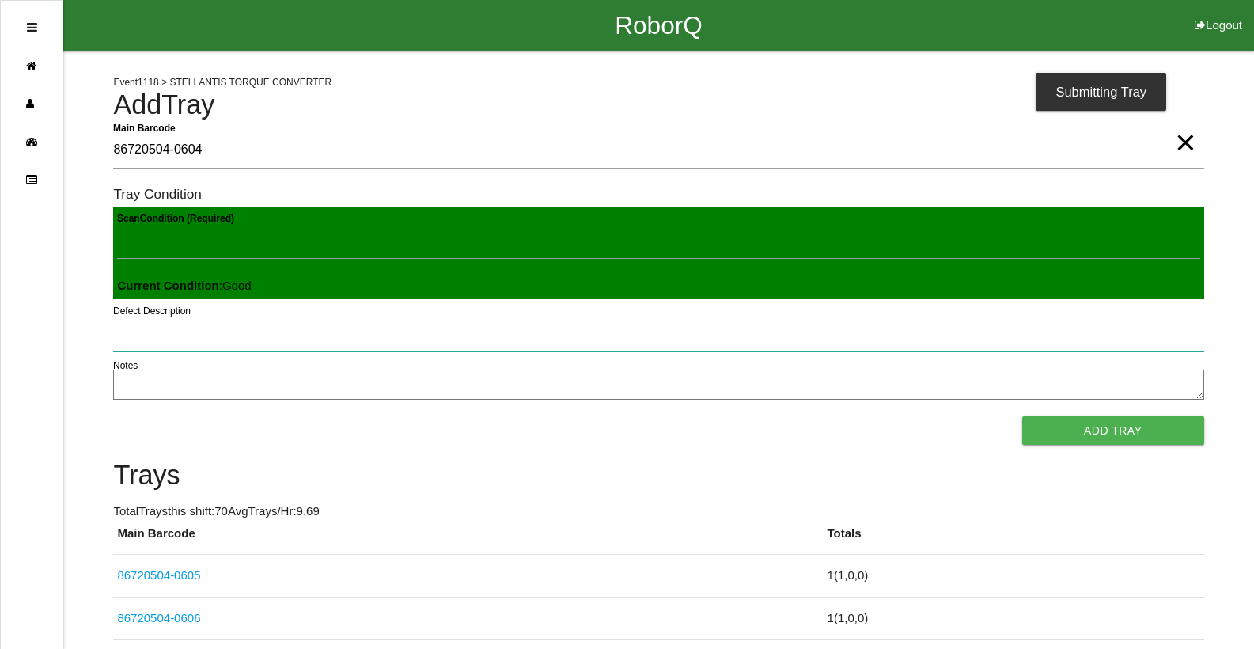
click at [1022, 416] on button "Add Tray" at bounding box center [1113, 430] width 182 height 28
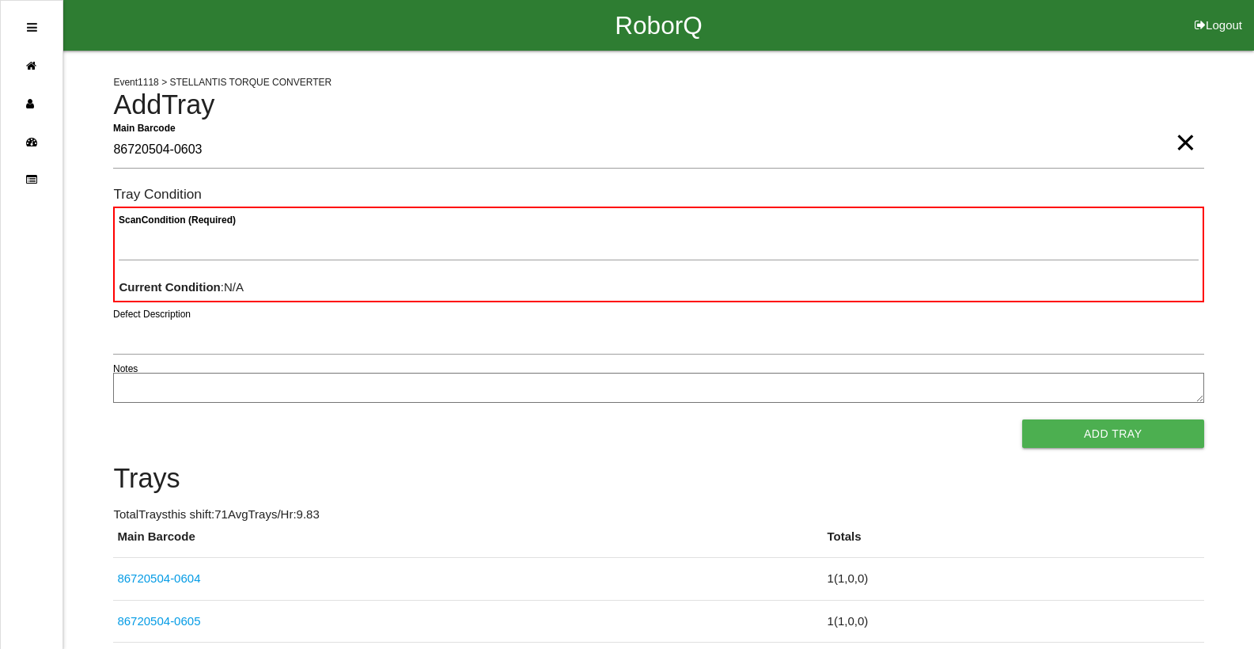
type Barcode "86720504-0603"
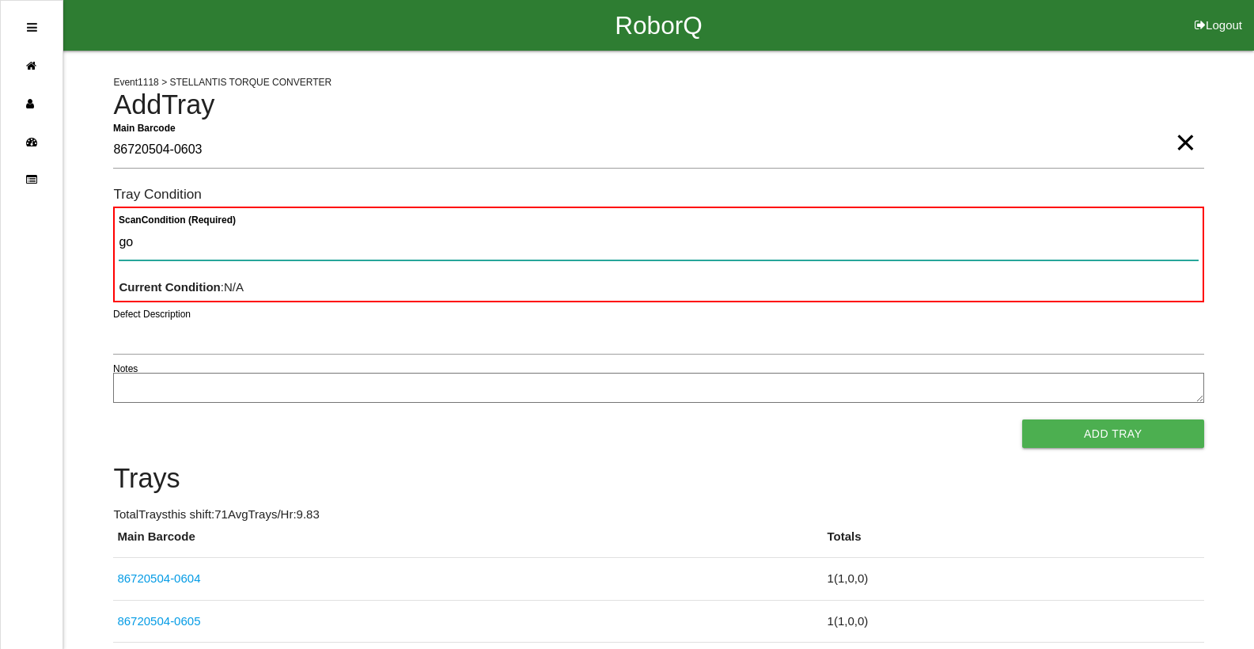
type Condition "goo"
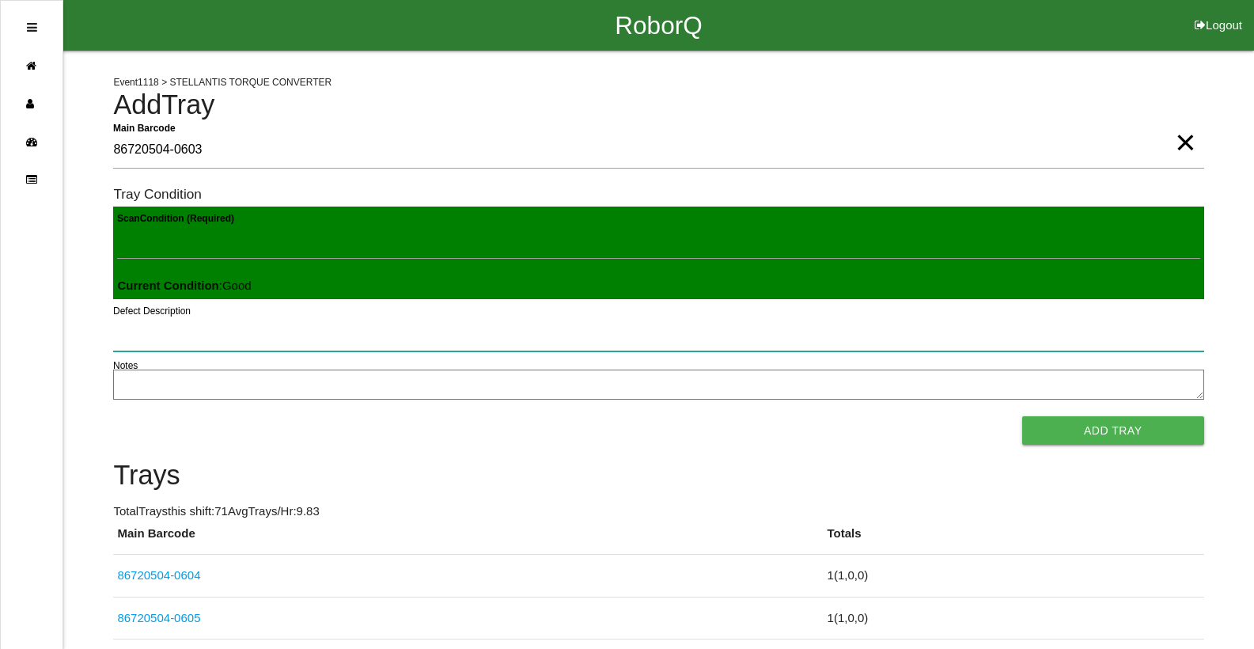
click at [1022, 416] on button "Add Tray" at bounding box center [1113, 430] width 182 height 28
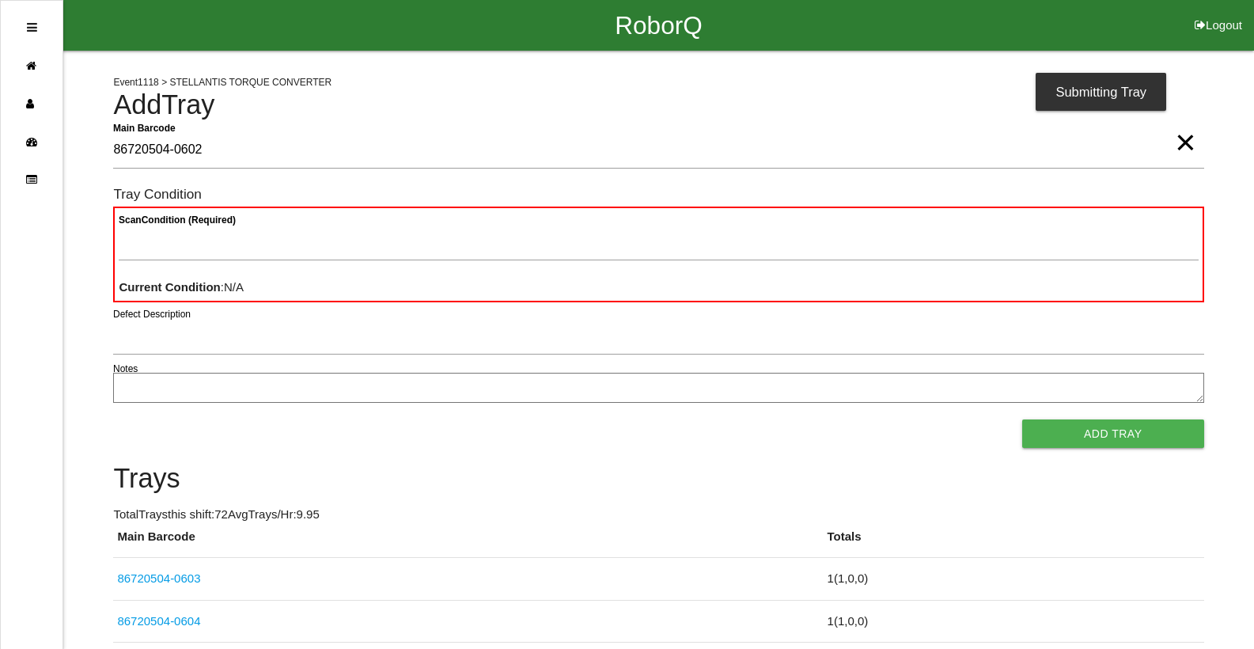
type Barcode "86720504-0602"
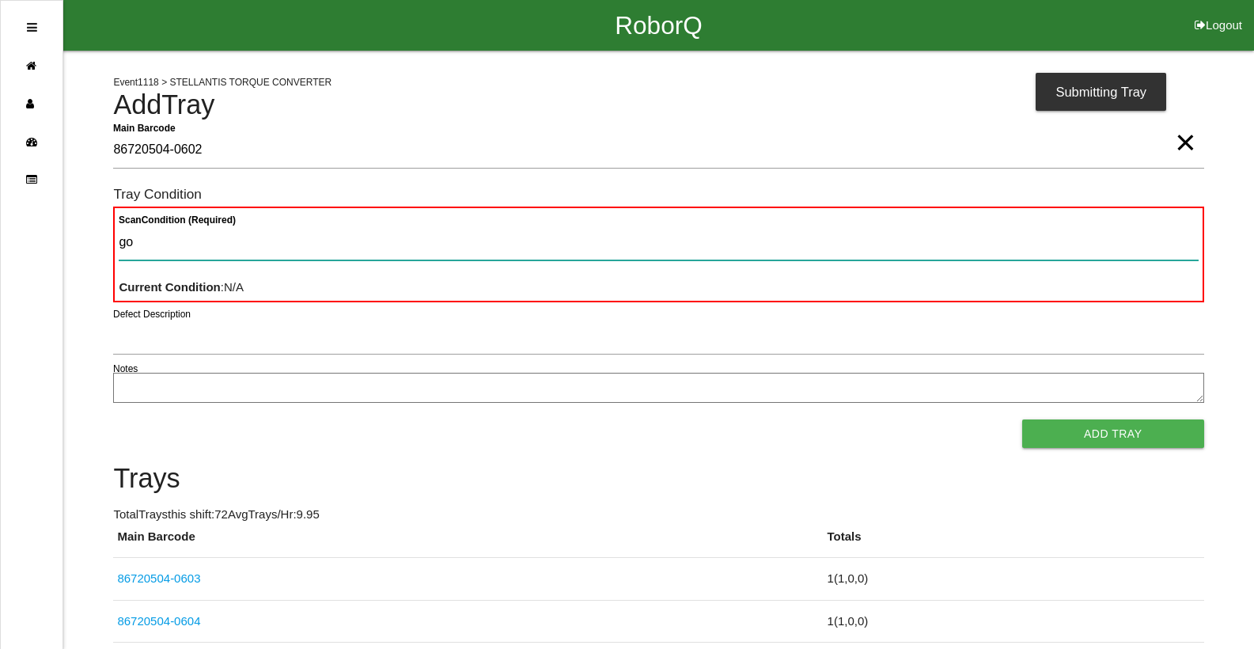
type Condition "goo"
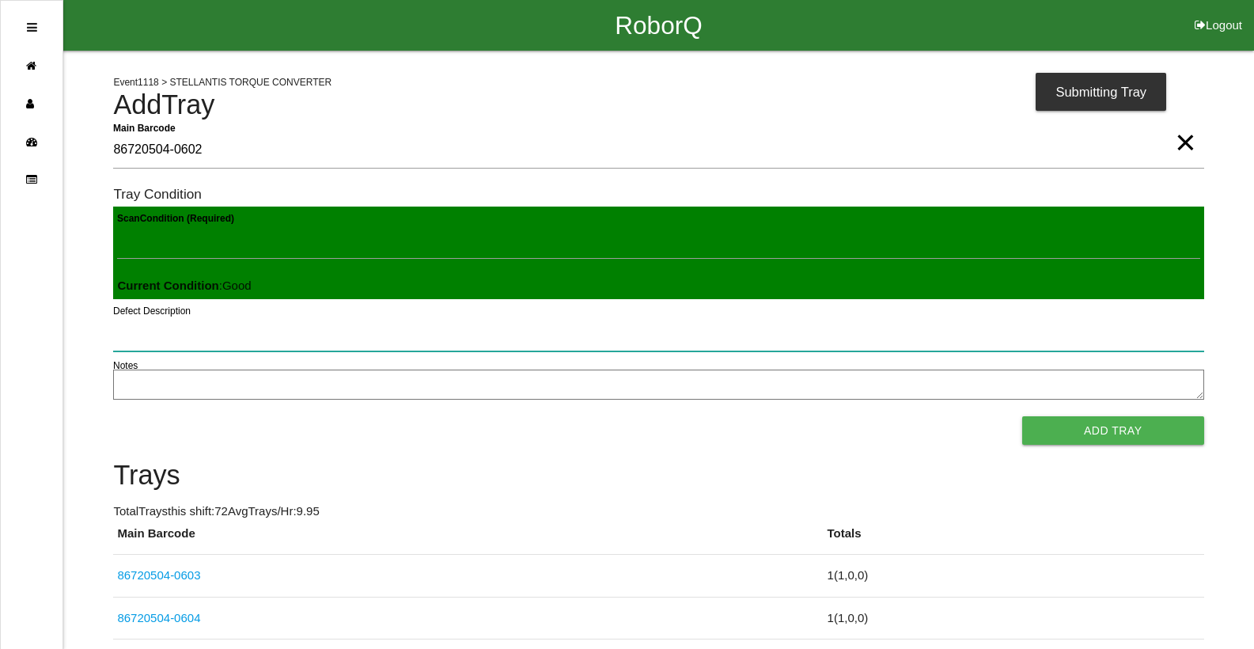
click at [1022, 416] on button "Add Tray" at bounding box center [1113, 430] width 182 height 28
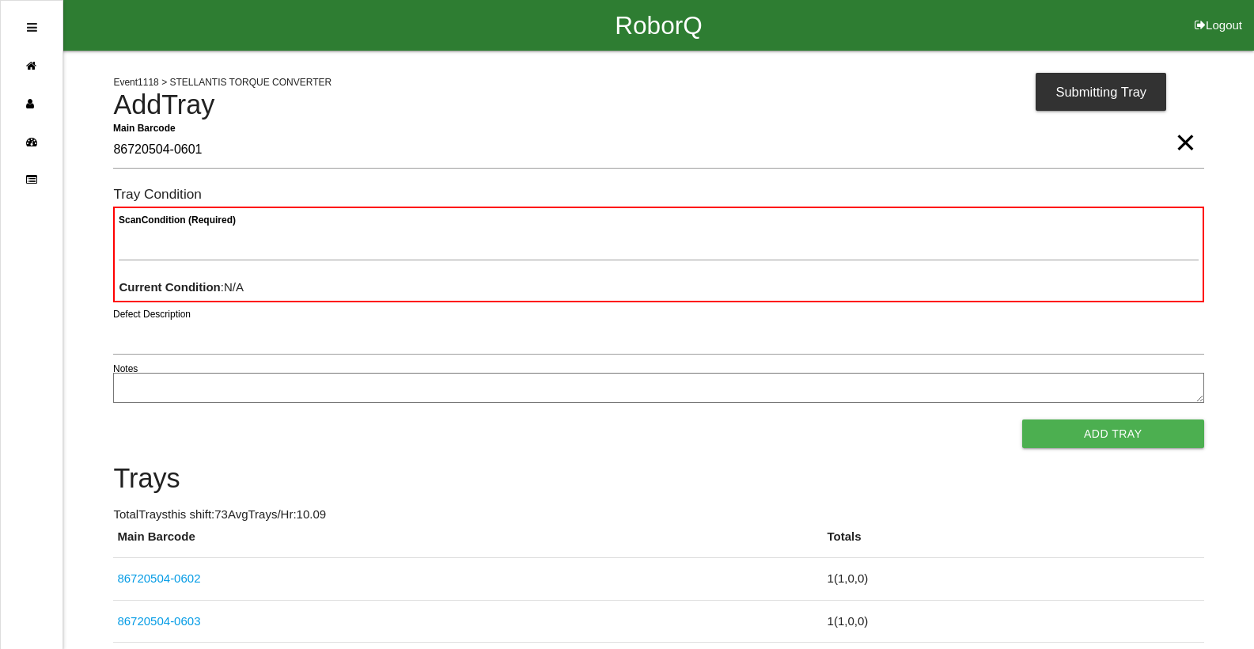
type Barcode "86720504-0601"
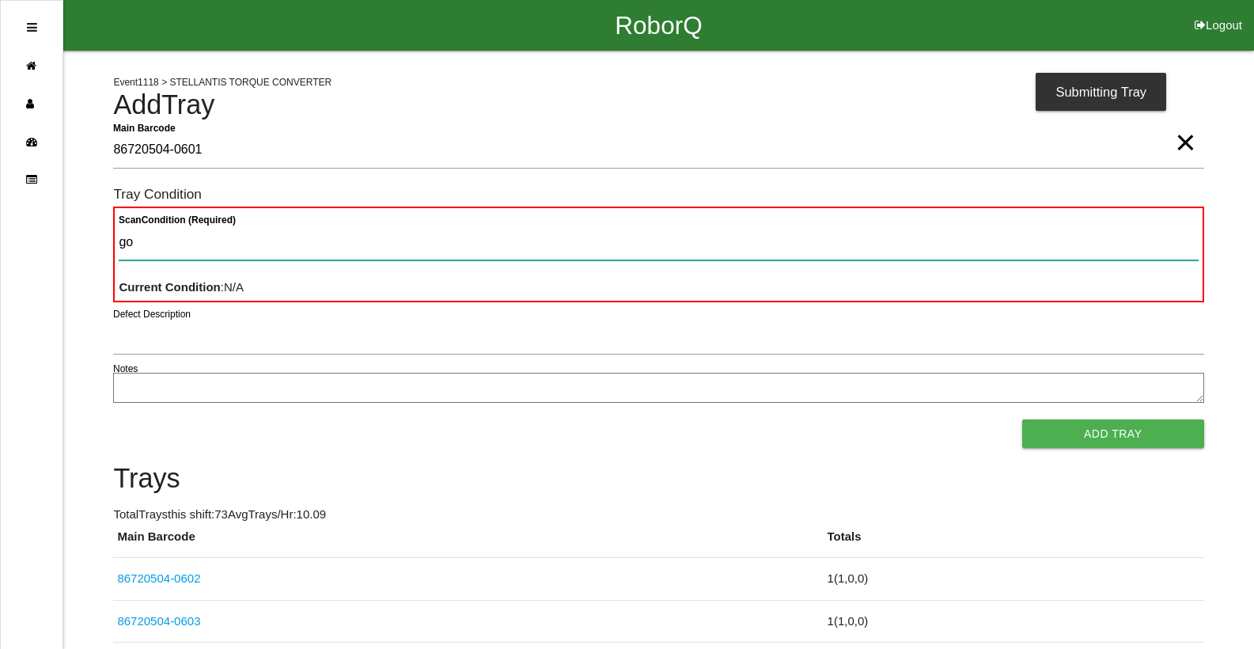
type Condition "goo"
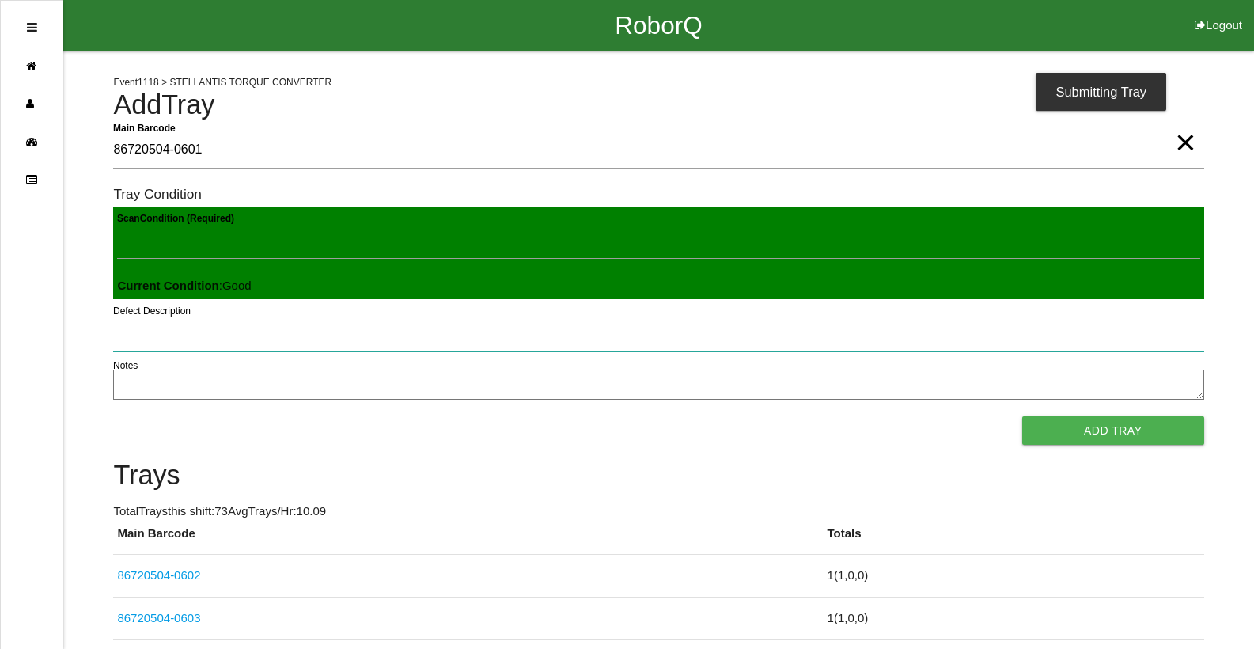
click at [1022, 416] on button "Add Tray" at bounding box center [1113, 430] width 182 height 28
